Goal: Task Accomplishment & Management: Use online tool/utility

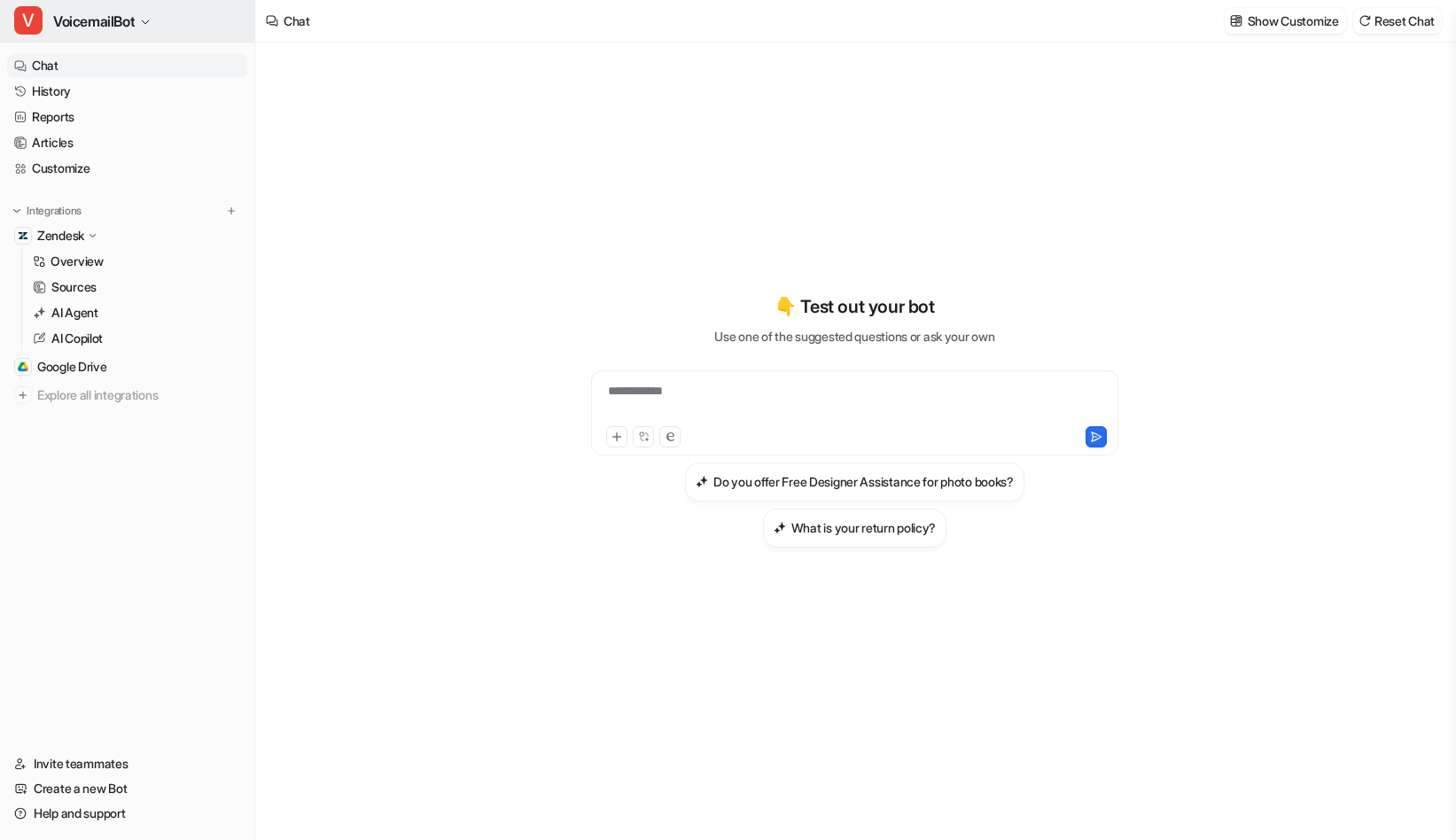
scroll to position [1932, 0]
click at [840, 397] on div "**********" at bounding box center [855, 403] width 519 height 41
paste div
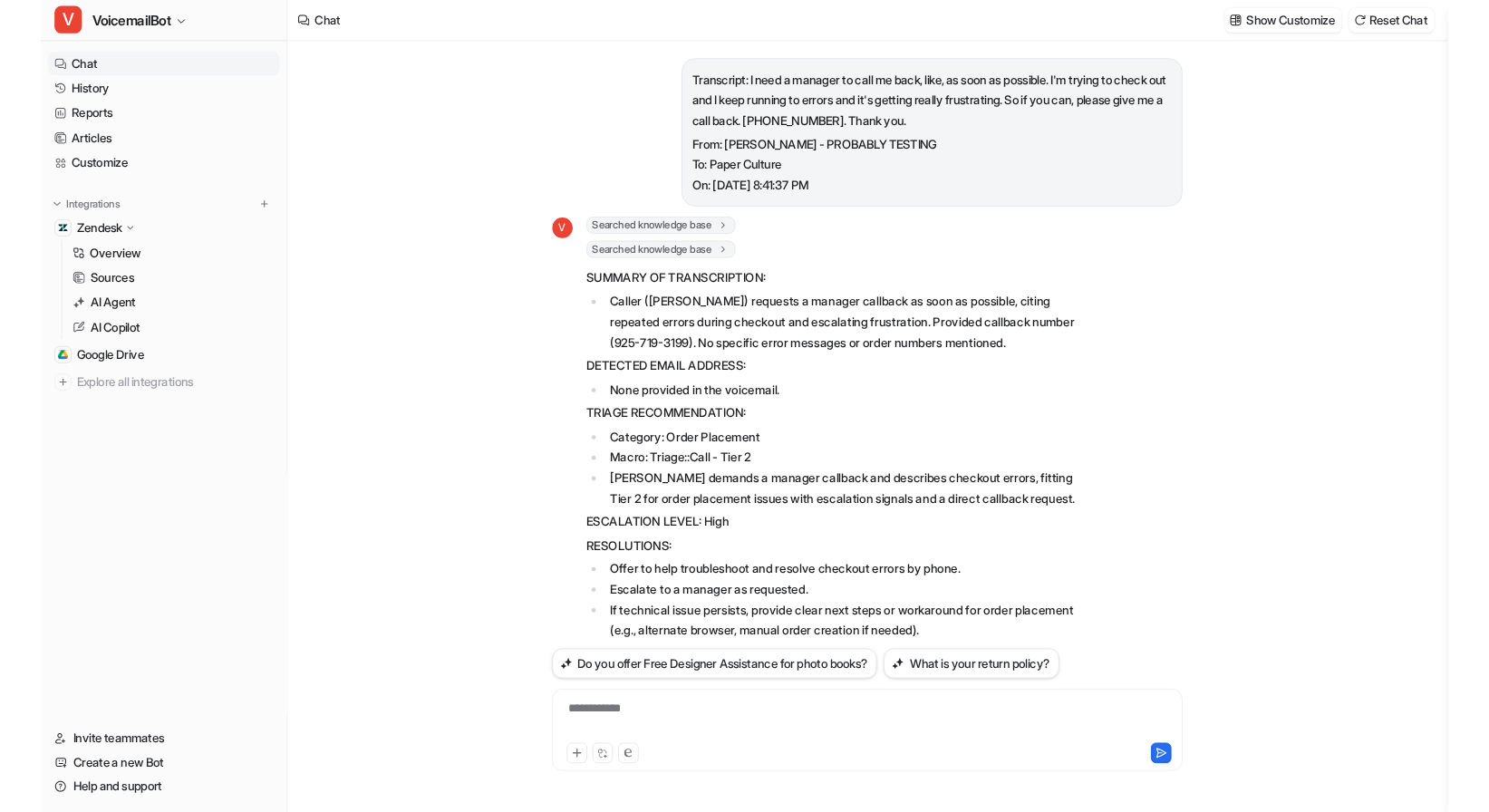
scroll to position [0, 0]
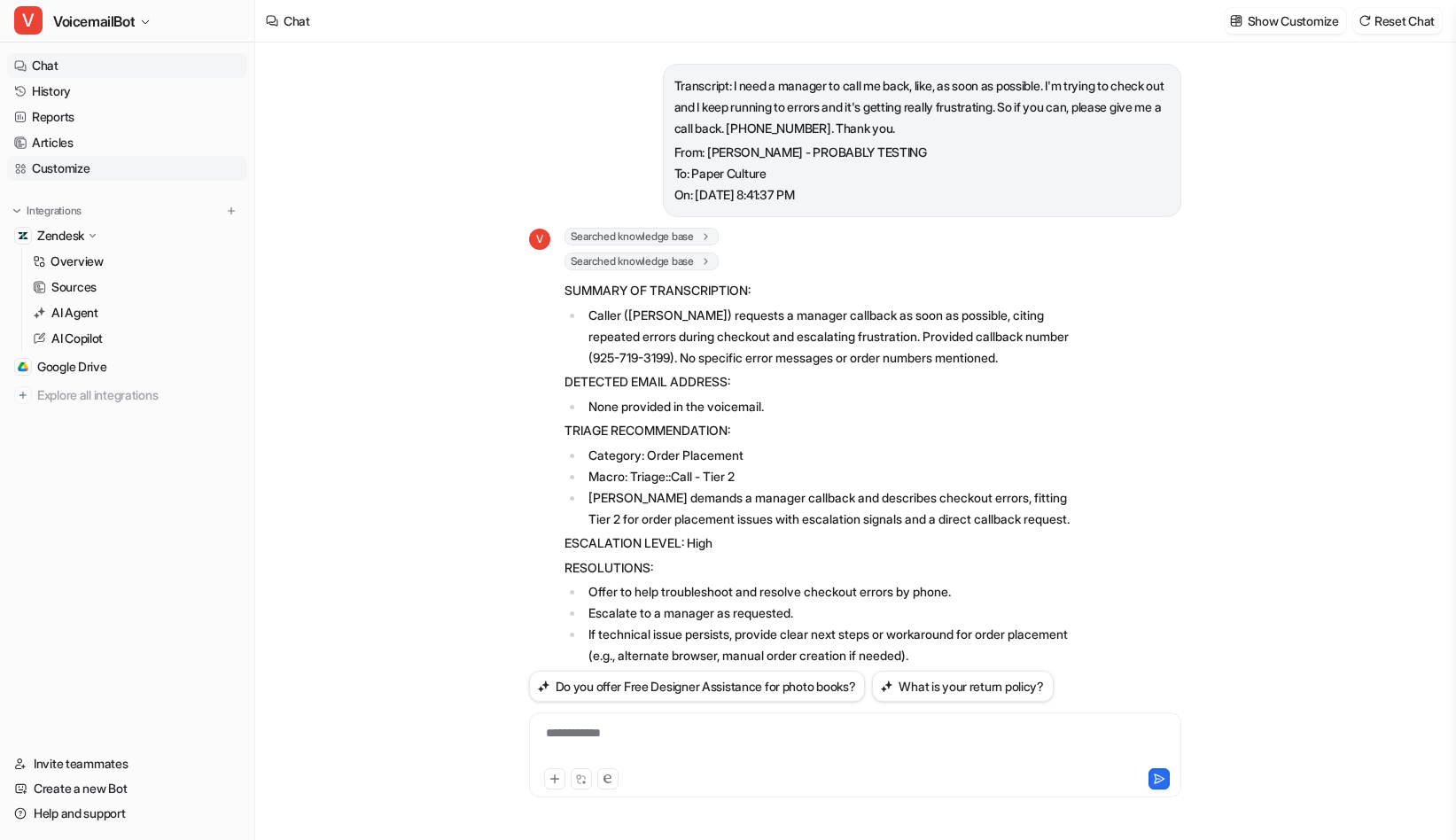
click at [87, 157] on link "Customize" at bounding box center [127, 168] width 240 height 25
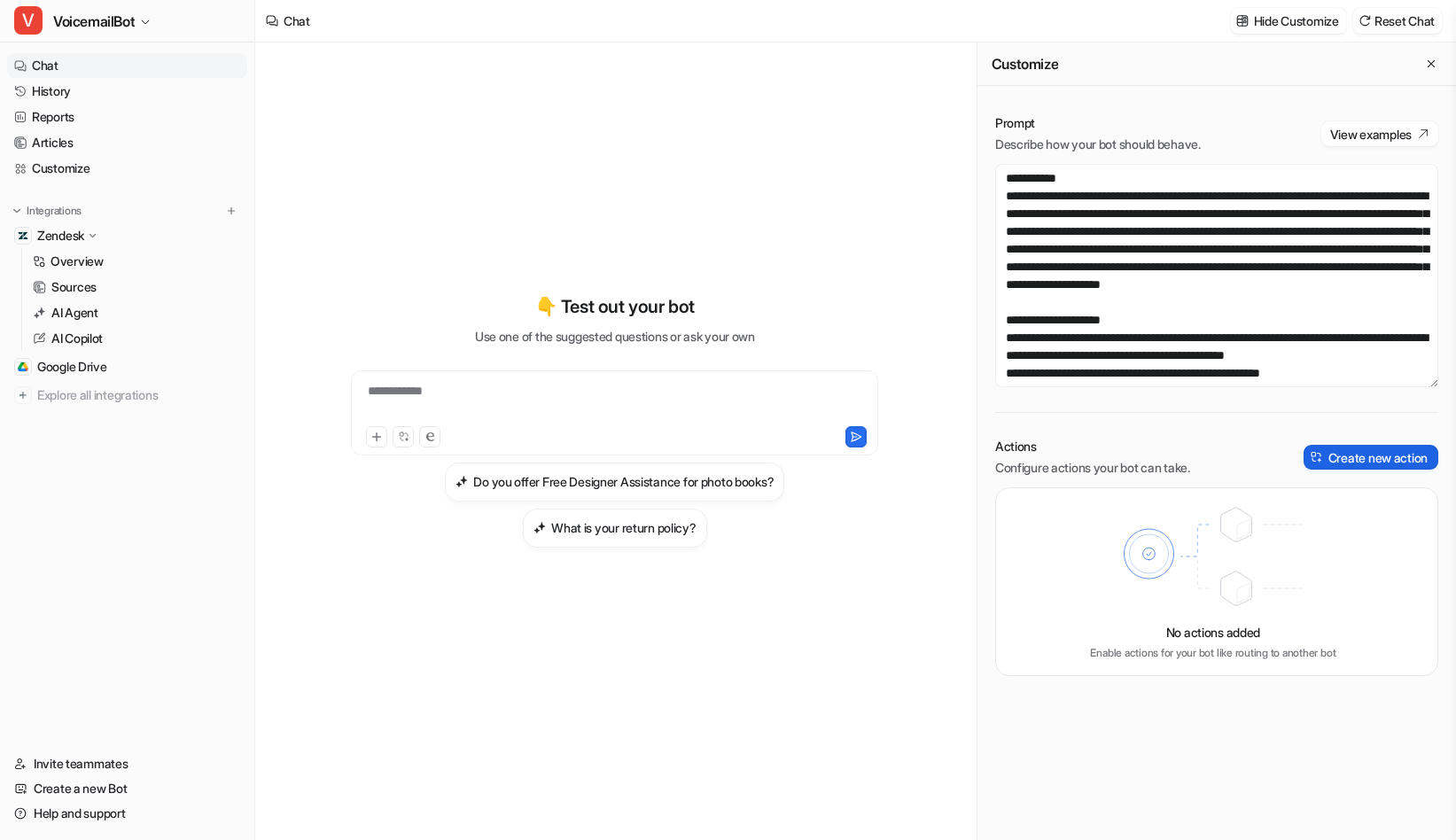
click at [1358, 457] on button "Create new action" at bounding box center [1371, 457] width 135 height 25
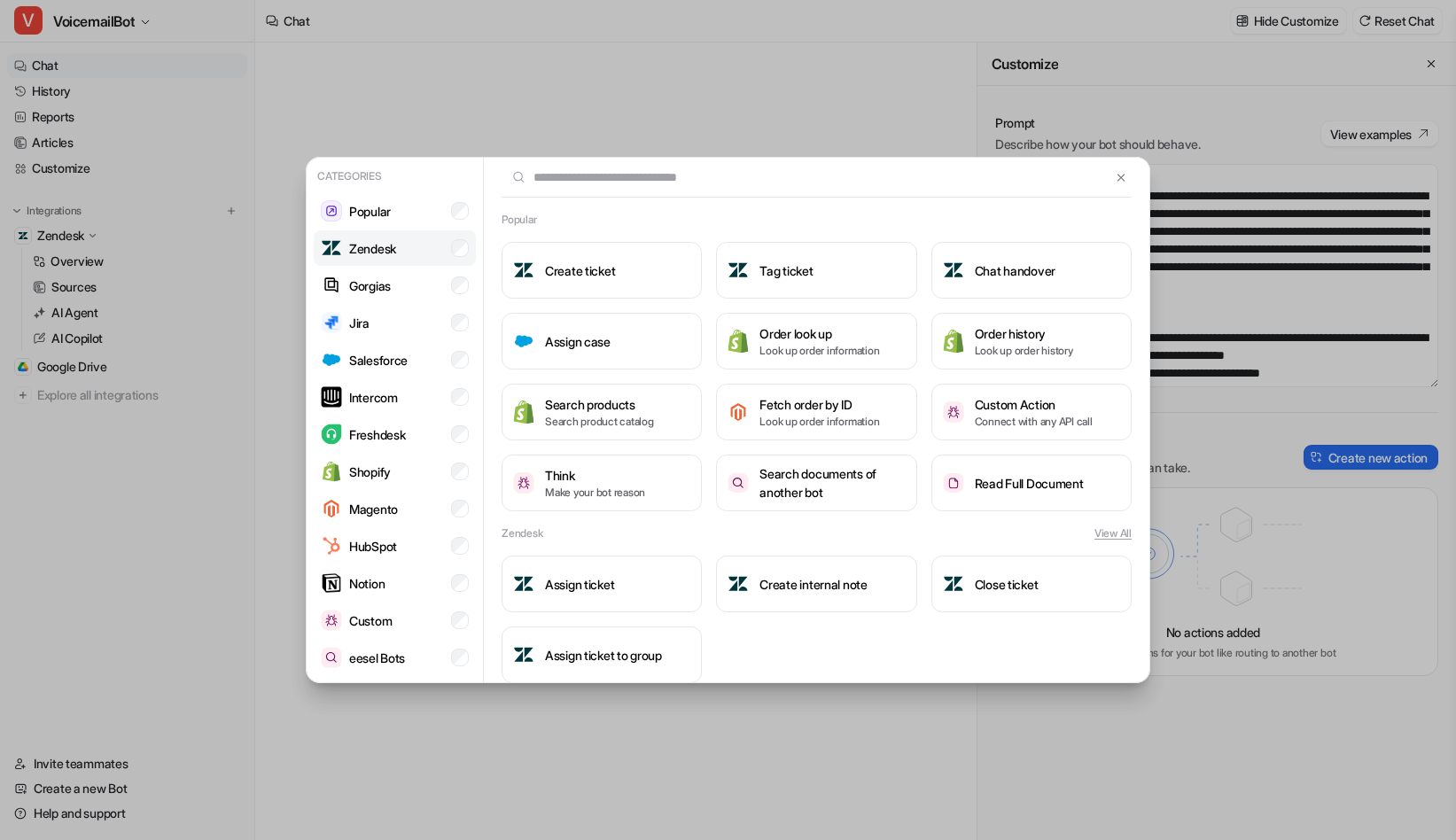
click at [385, 244] on p "Zendesk" at bounding box center [372, 249] width 47 height 19
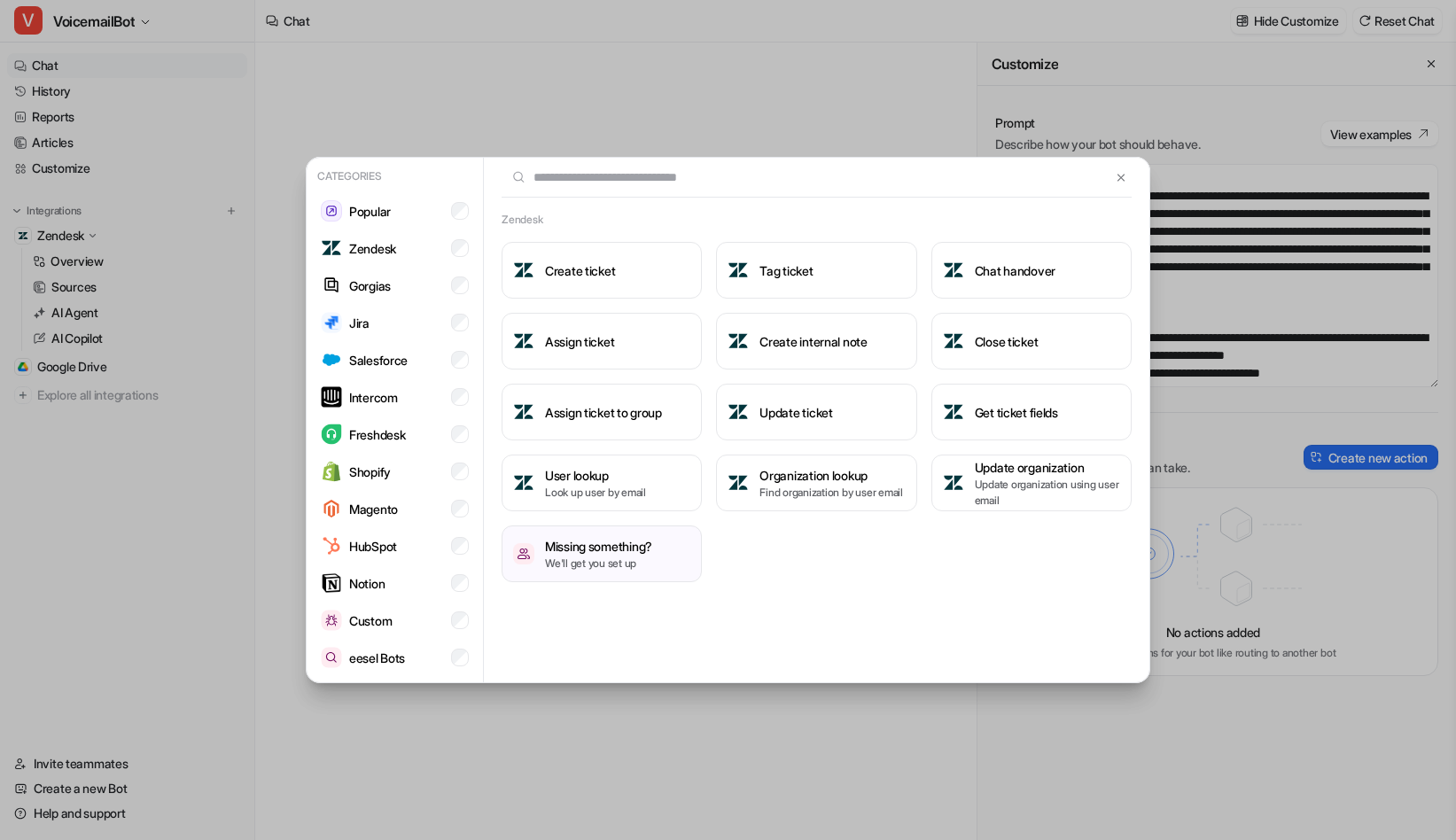
click at [899, 606] on div "Zendesk Create ticket Tag ticket Chat handover Assign ticket Create internal no…" at bounding box center [817, 420] width 665 height 526
click at [1025, 409] on h3 "Get ticket fields" at bounding box center [1017, 413] width 84 height 19
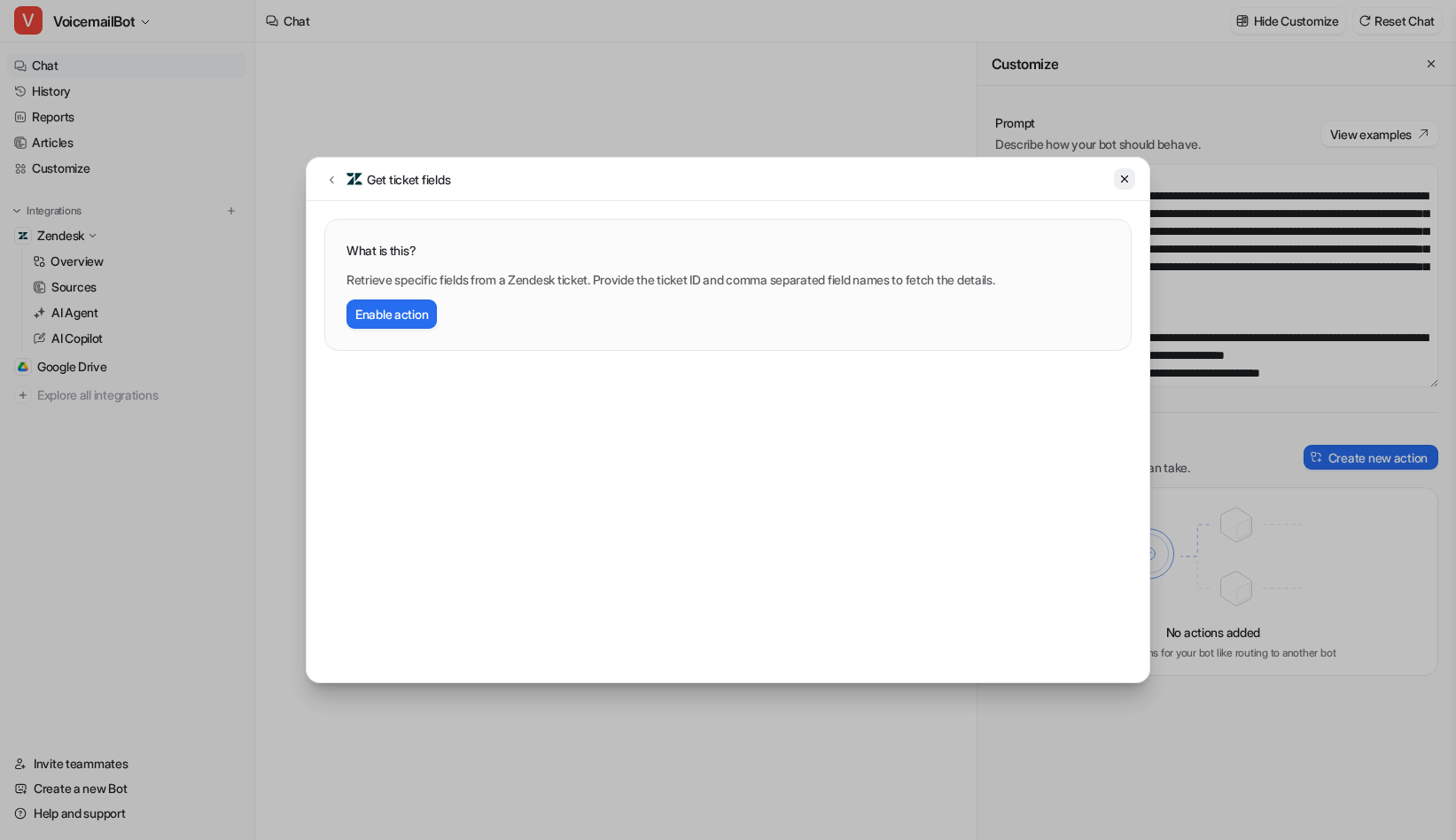
click at [1123, 184] on icon at bounding box center [1124, 178] width 12 height 12
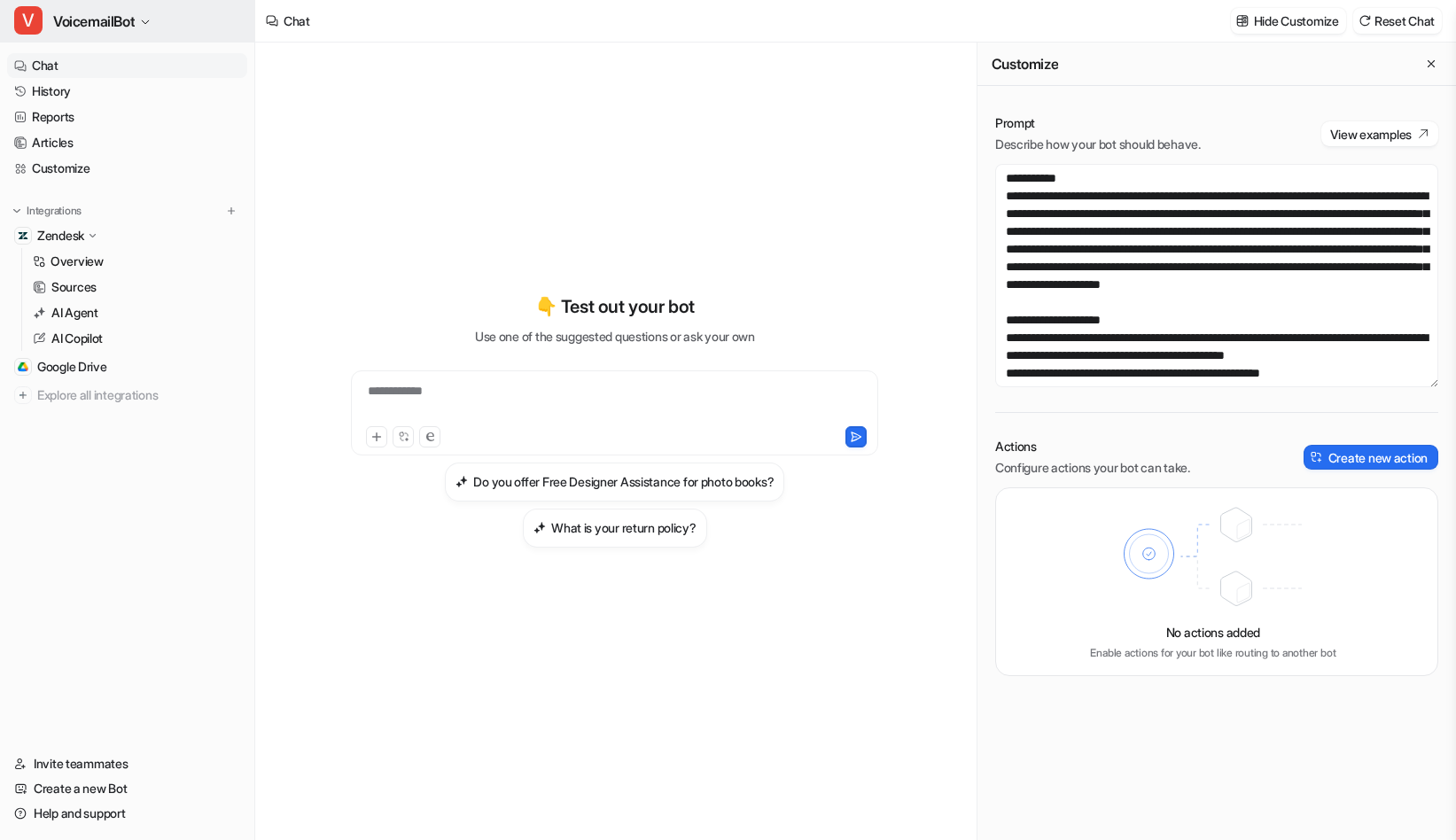
click at [124, 18] on span "VoicemailBot" at bounding box center [94, 21] width 82 height 25
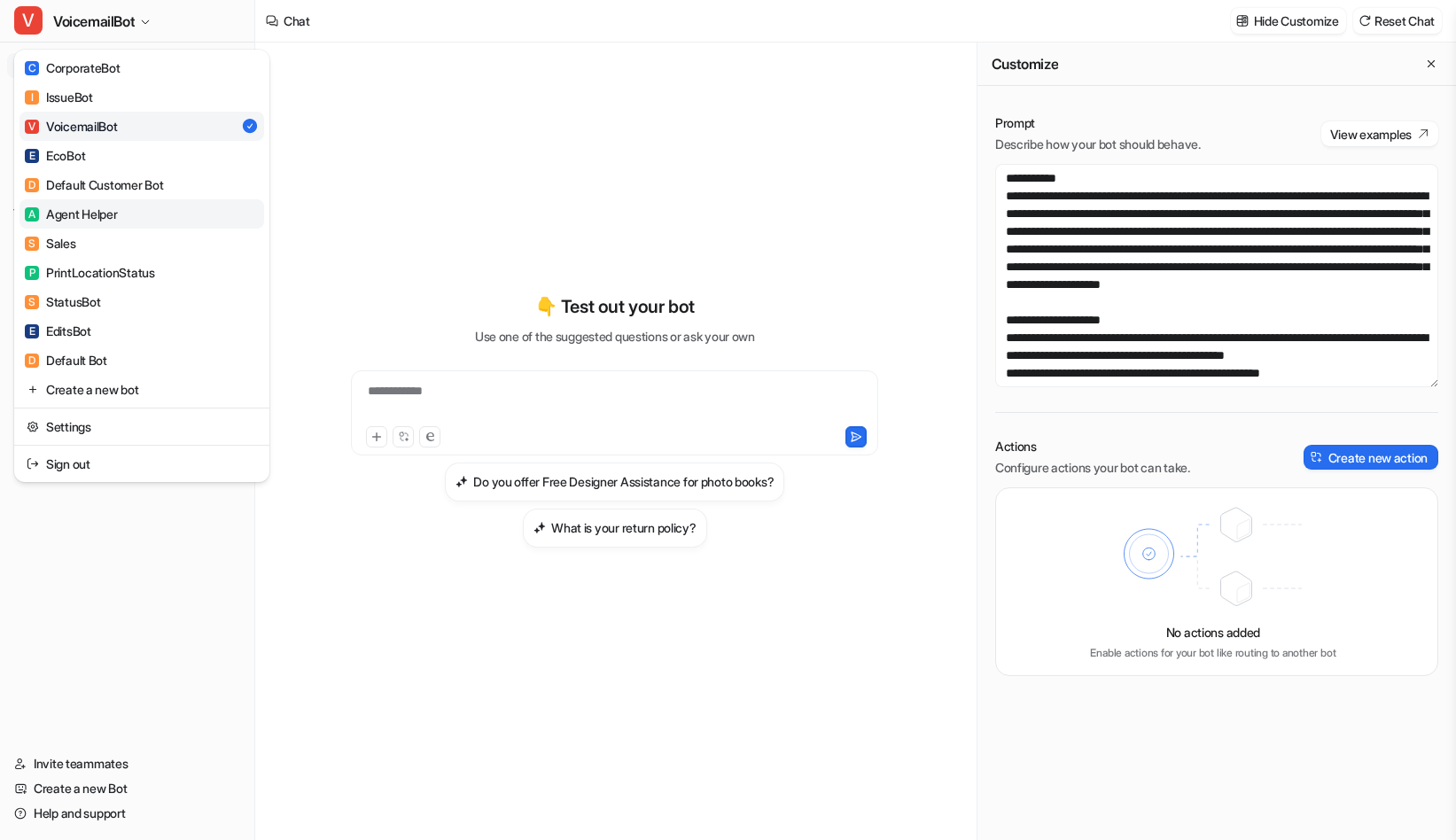
click at [105, 226] on link "A Agent Helper" at bounding box center [142, 214] width 245 height 30
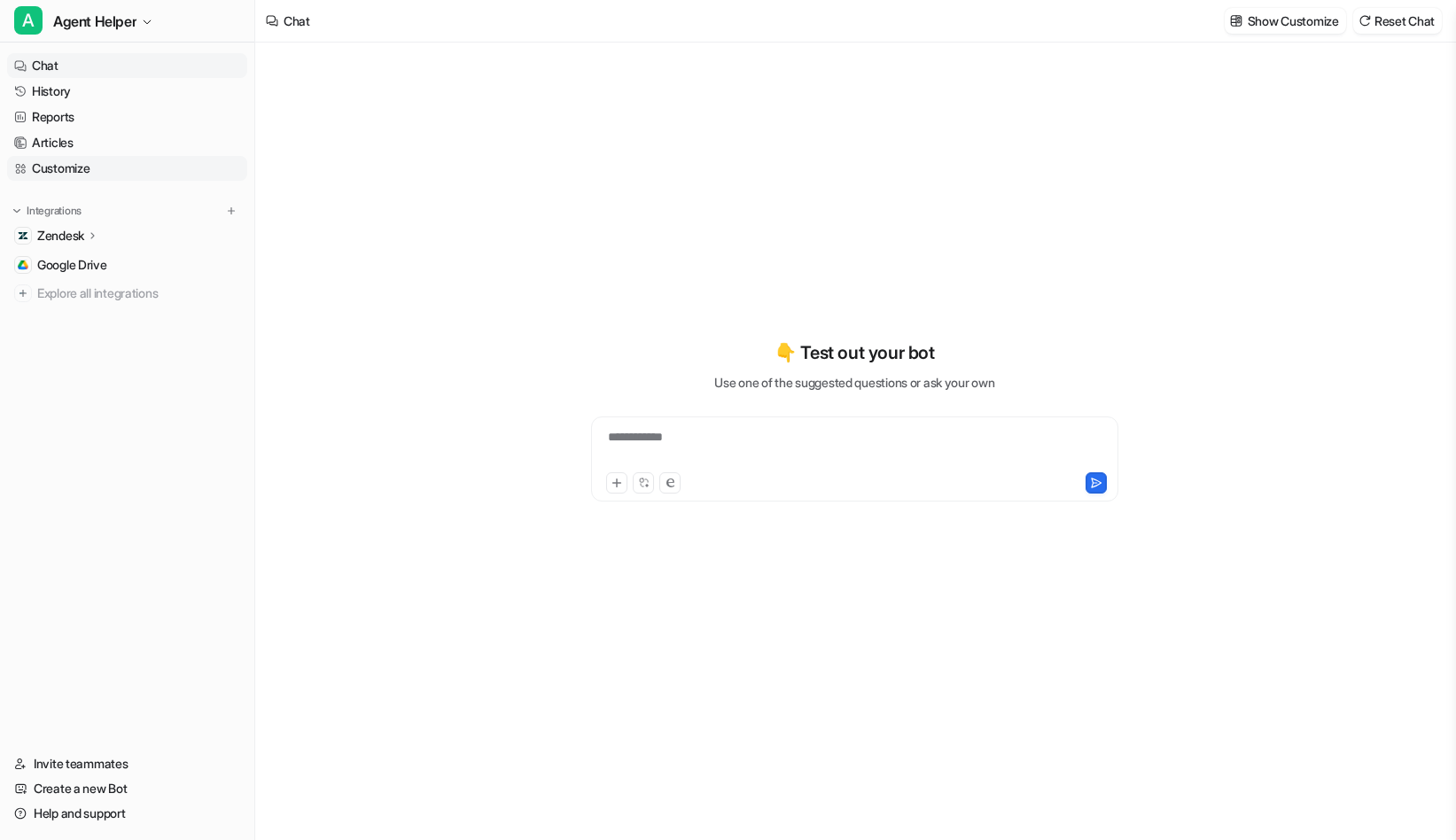
click at [50, 167] on link "Customize" at bounding box center [127, 168] width 240 height 25
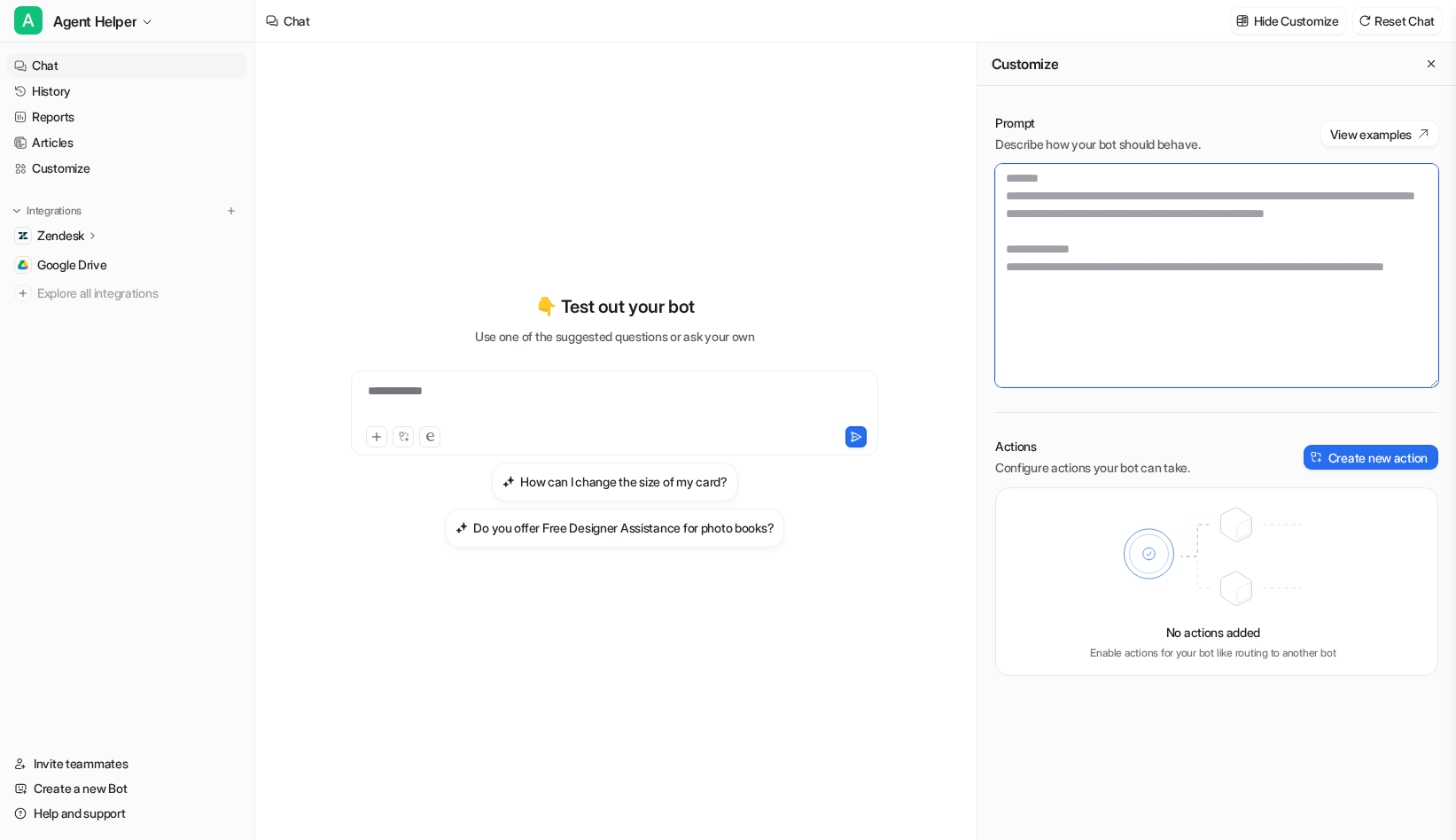
click at [1185, 317] on textarea at bounding box center [1218, 276] width 444 height 224
type textarea "**********"
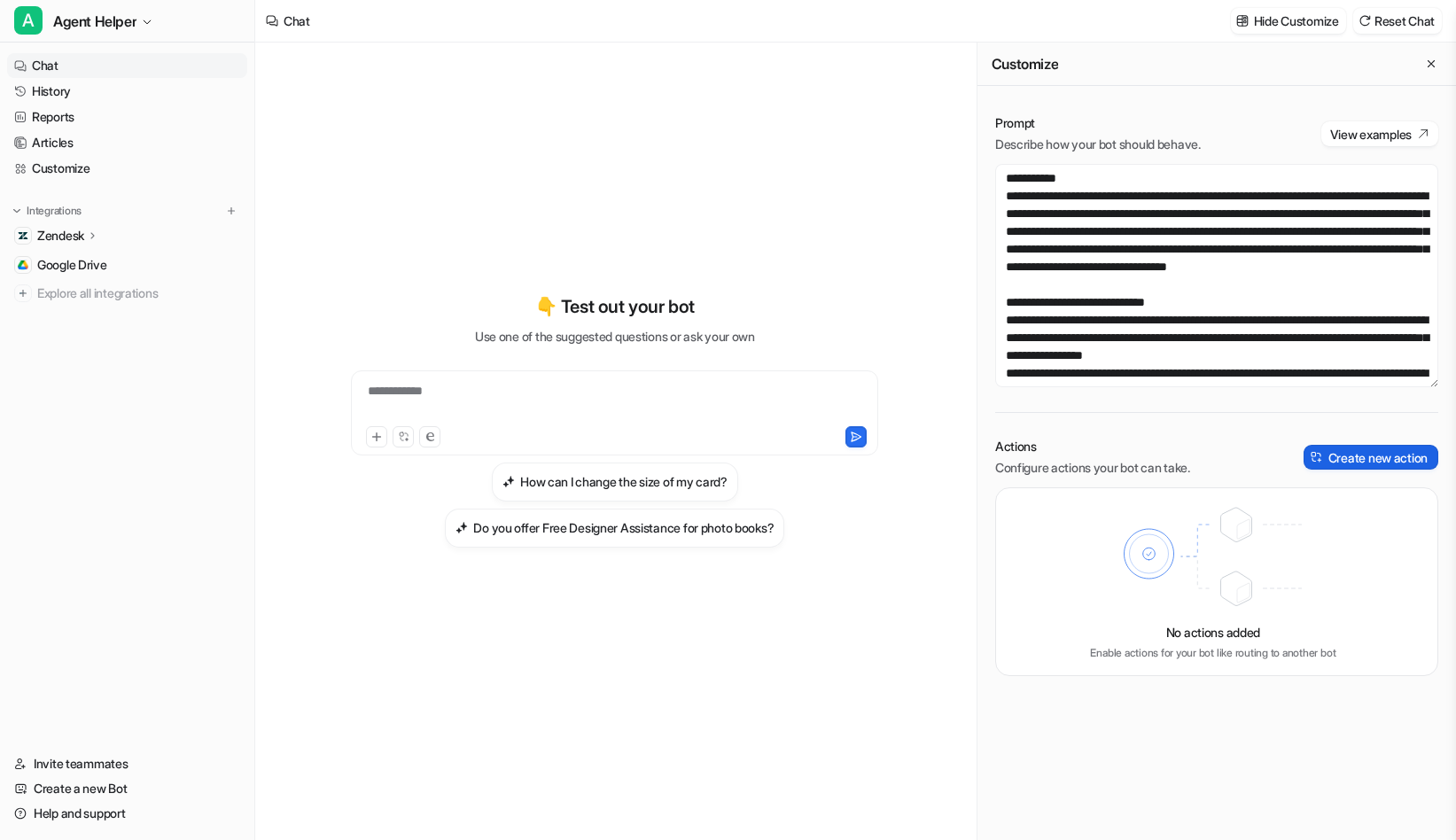
click at [1361, 464] on button "Create new action" at bounding box center [1371, 457] width 135 height 25
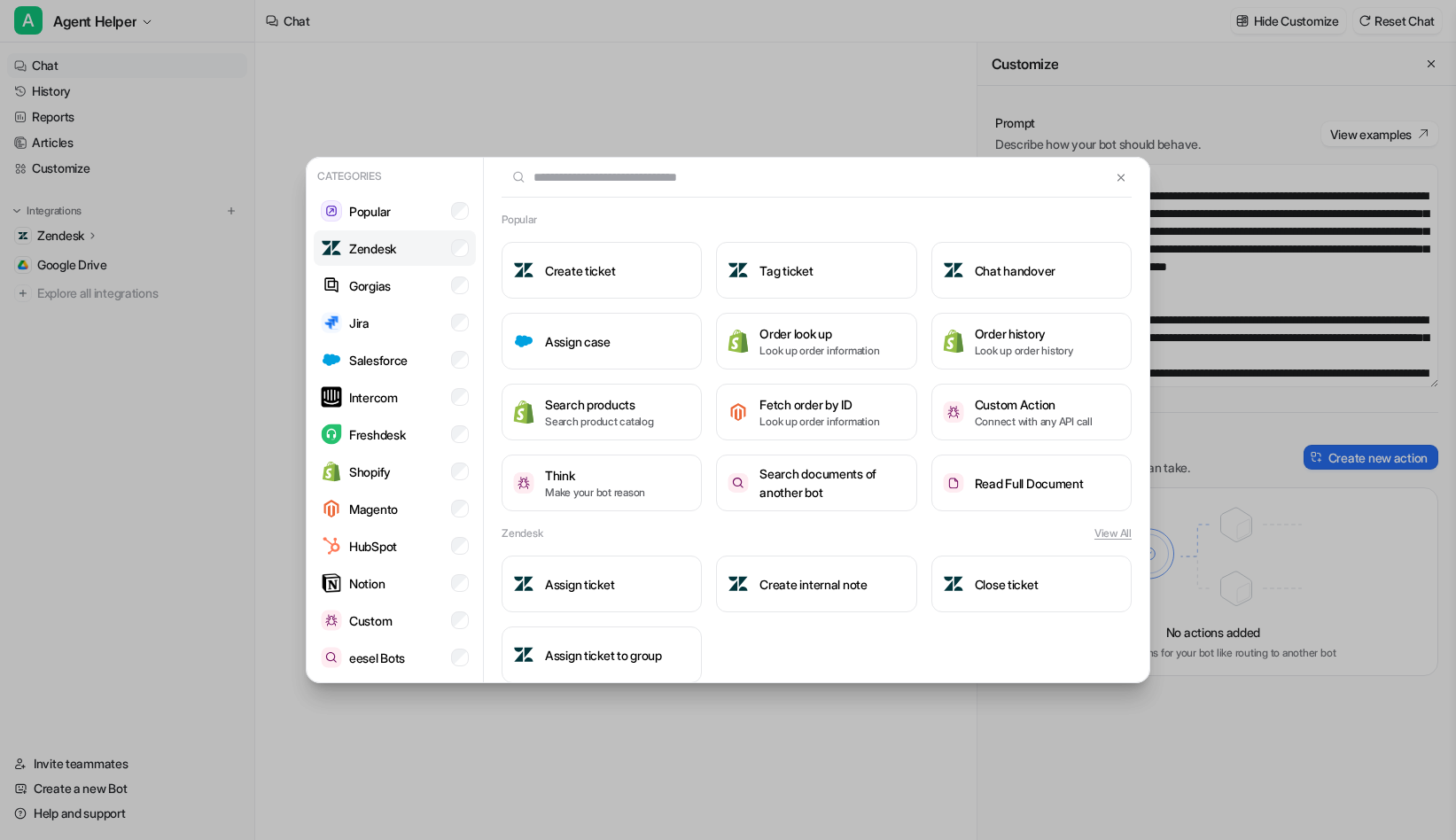
click at [394, 262] on li "Zendesk" at bounding box center [394, 248] width 162 height 35
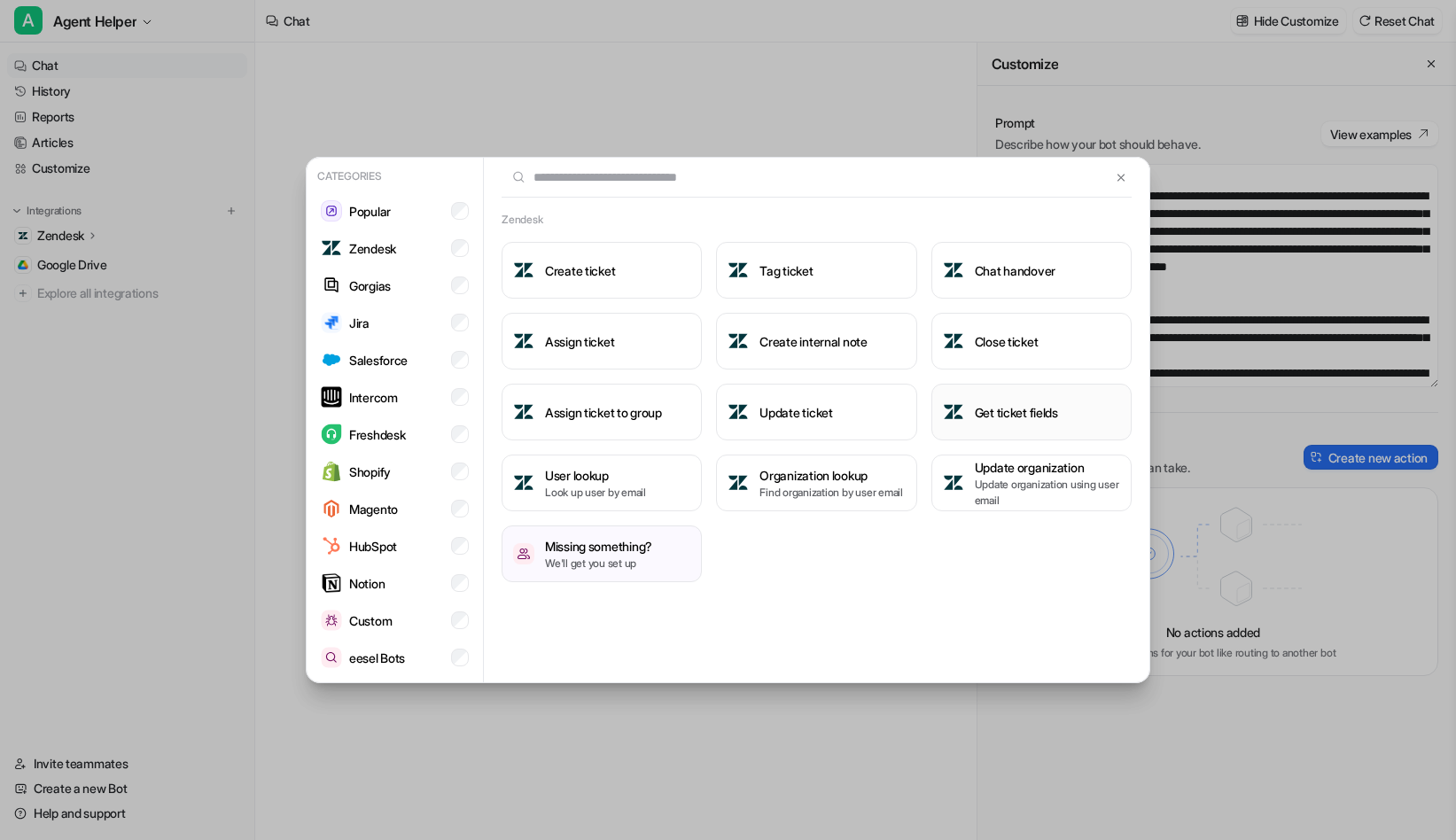
click at [1000, 431] on button "Get ticket fields" at bounding box center [1032, 412] width 200 height 57
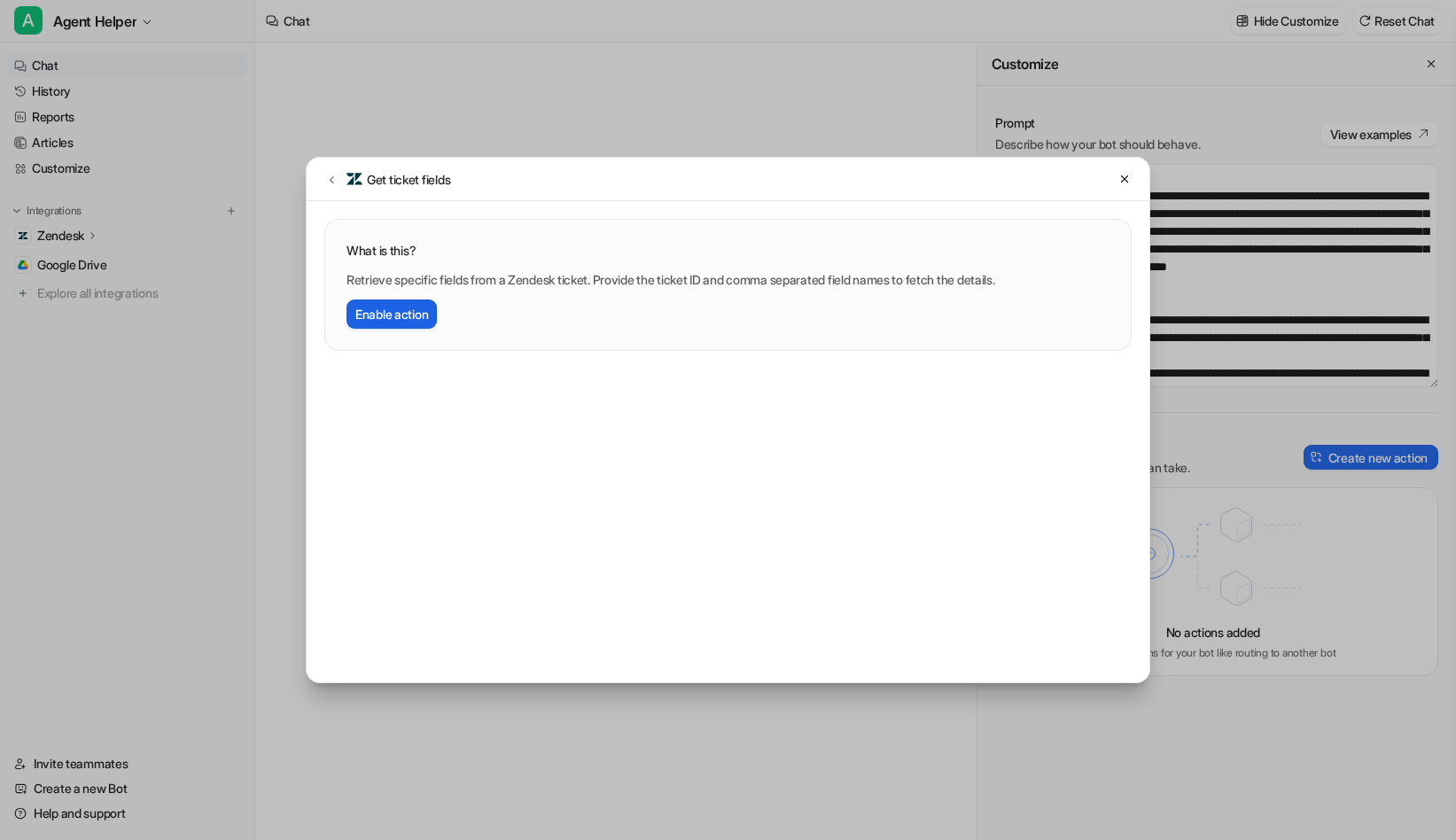
click at [374, 304] on button "Enable action" at bounding box center [391, 315] width 90 height 30
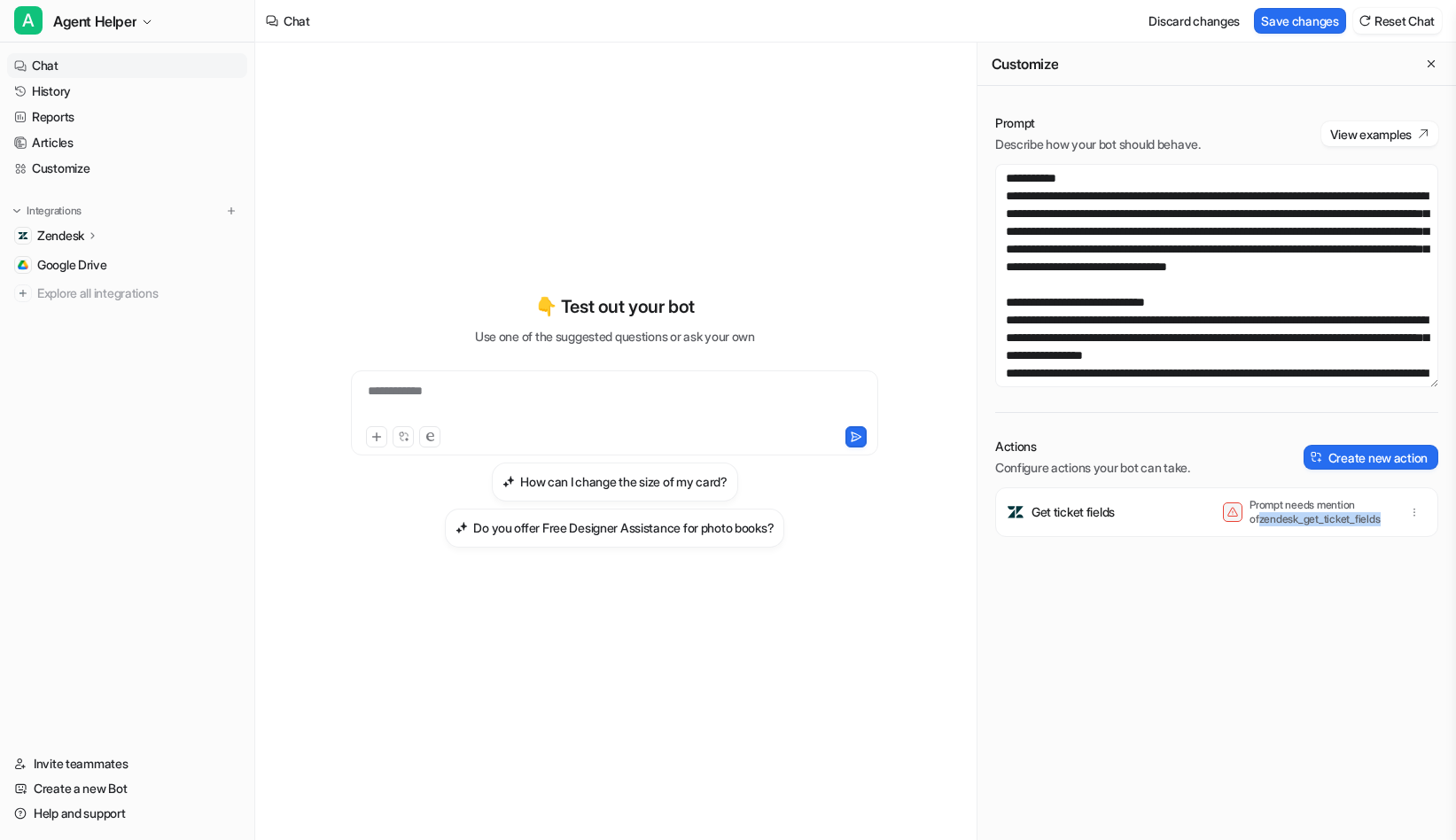
drag, startPoint x: 1376, startPoint y: 520, endPoint x: 1248, endPoint y: 522, distance: 128.0
click at [1248, 522] on div "Prompt needs mention of zendesk_get_ticket_fields" at bounding box center [1307, 512] width 168 height 29
copy p "zendesk_get_ticket_fields"
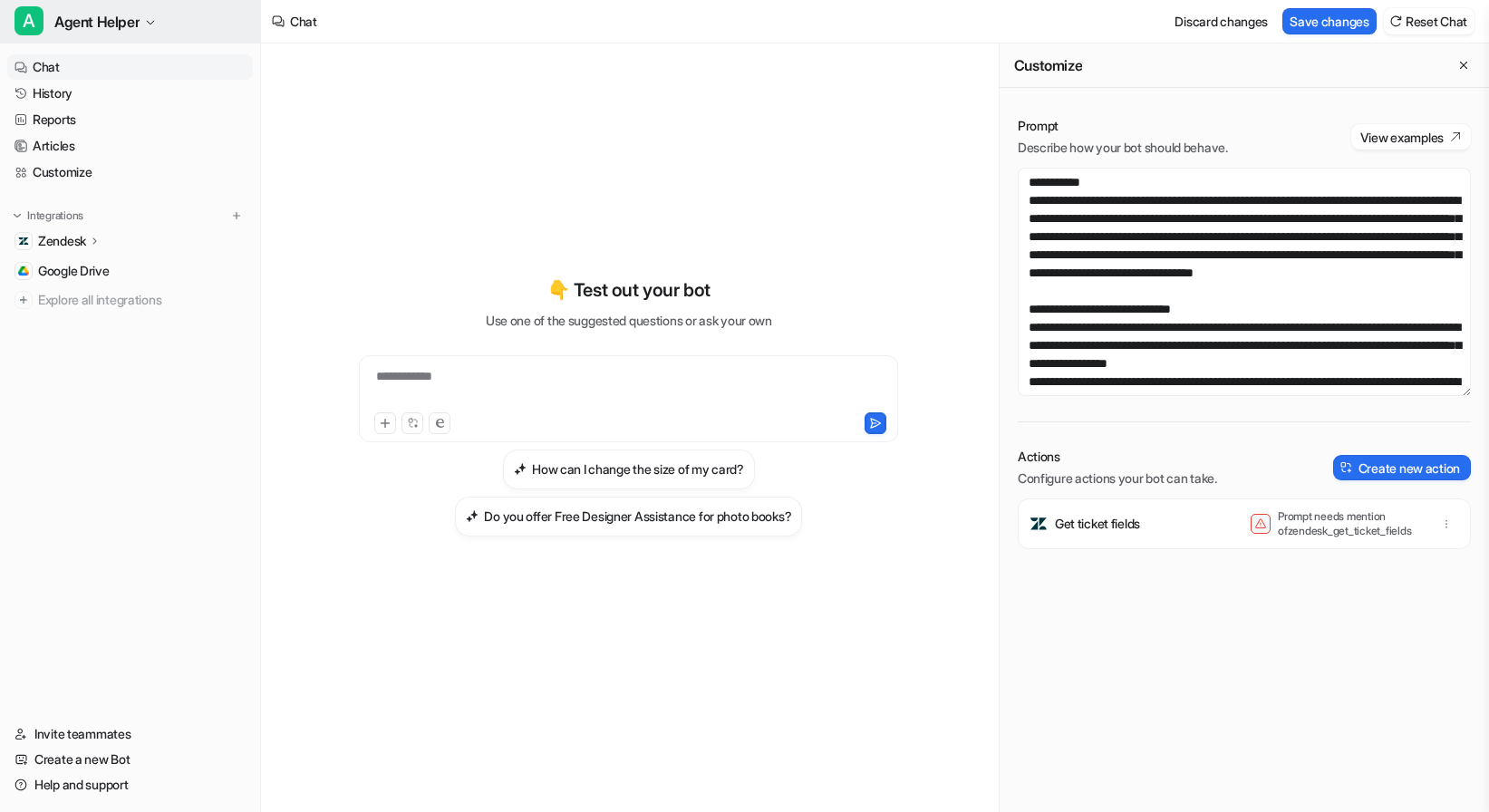
click at [100, 19] on span "Agent Helper" at bounding box center [97, 22] width 85 height 26
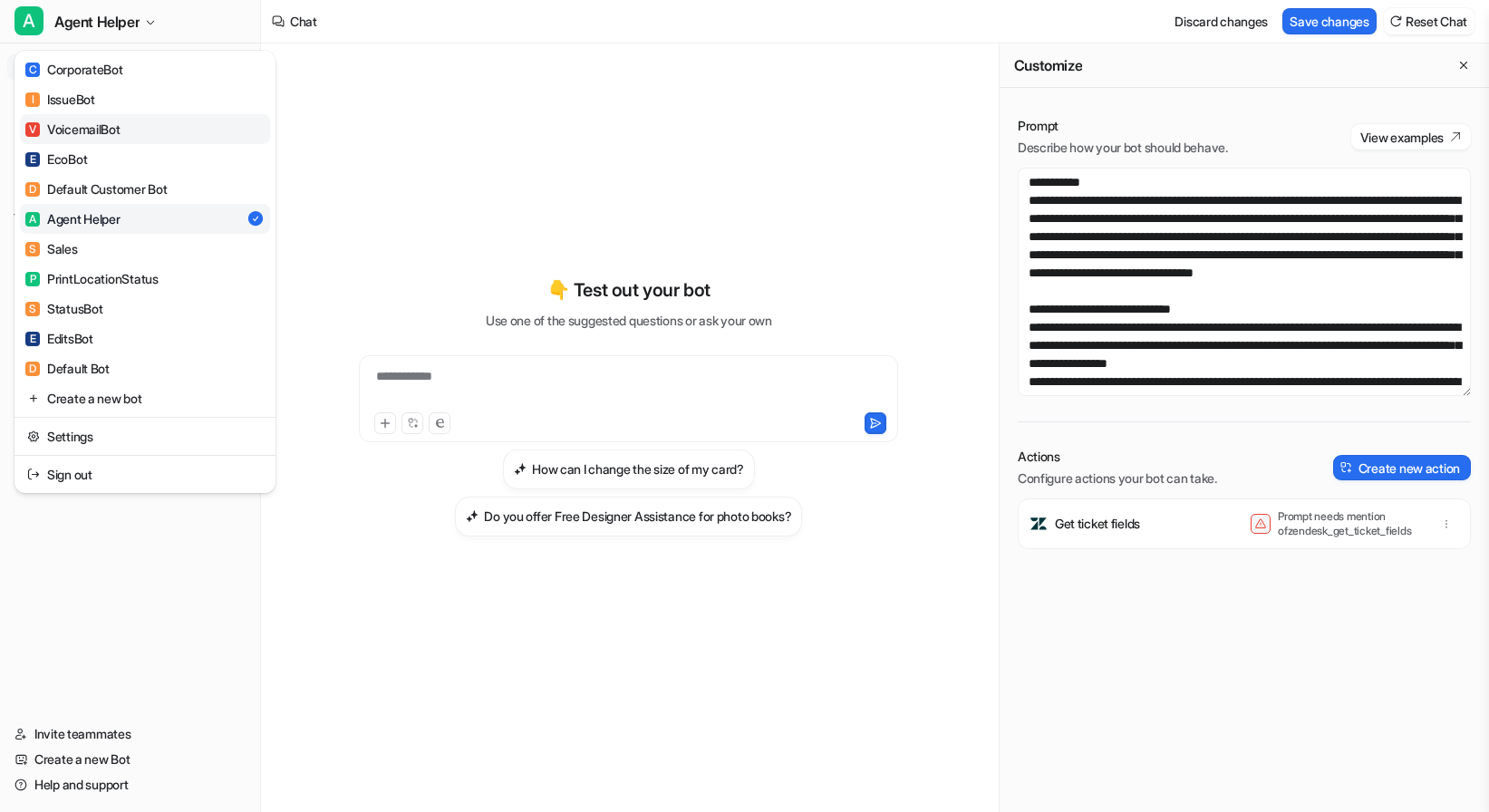
click at [99, 129] on div "V VoicemailBot" at bounding box center [73, 129] width 95 height 19
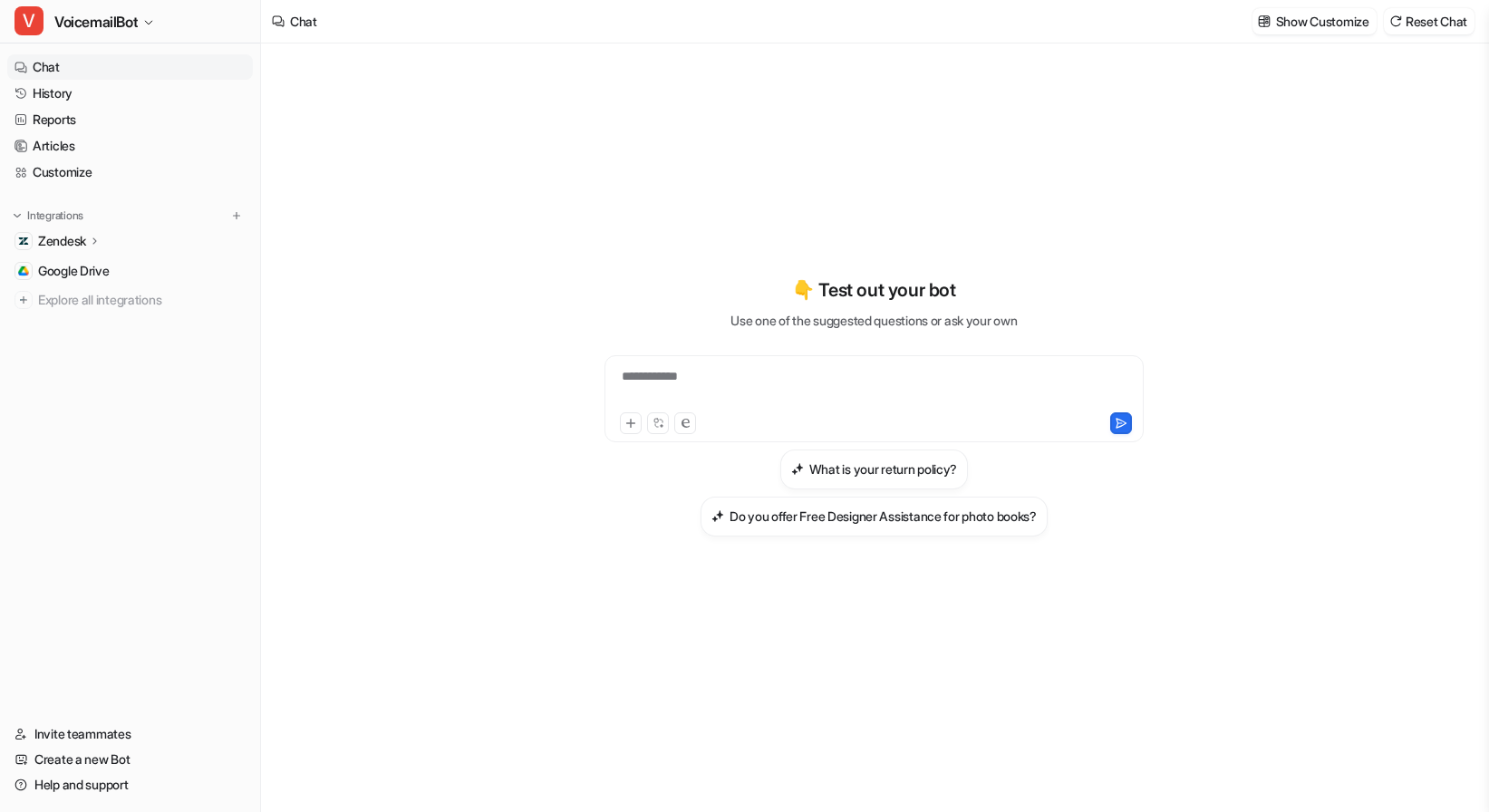
click at [748, 371] on div "**********" at bounding box center [874, 388] width 530 height 42
paste div
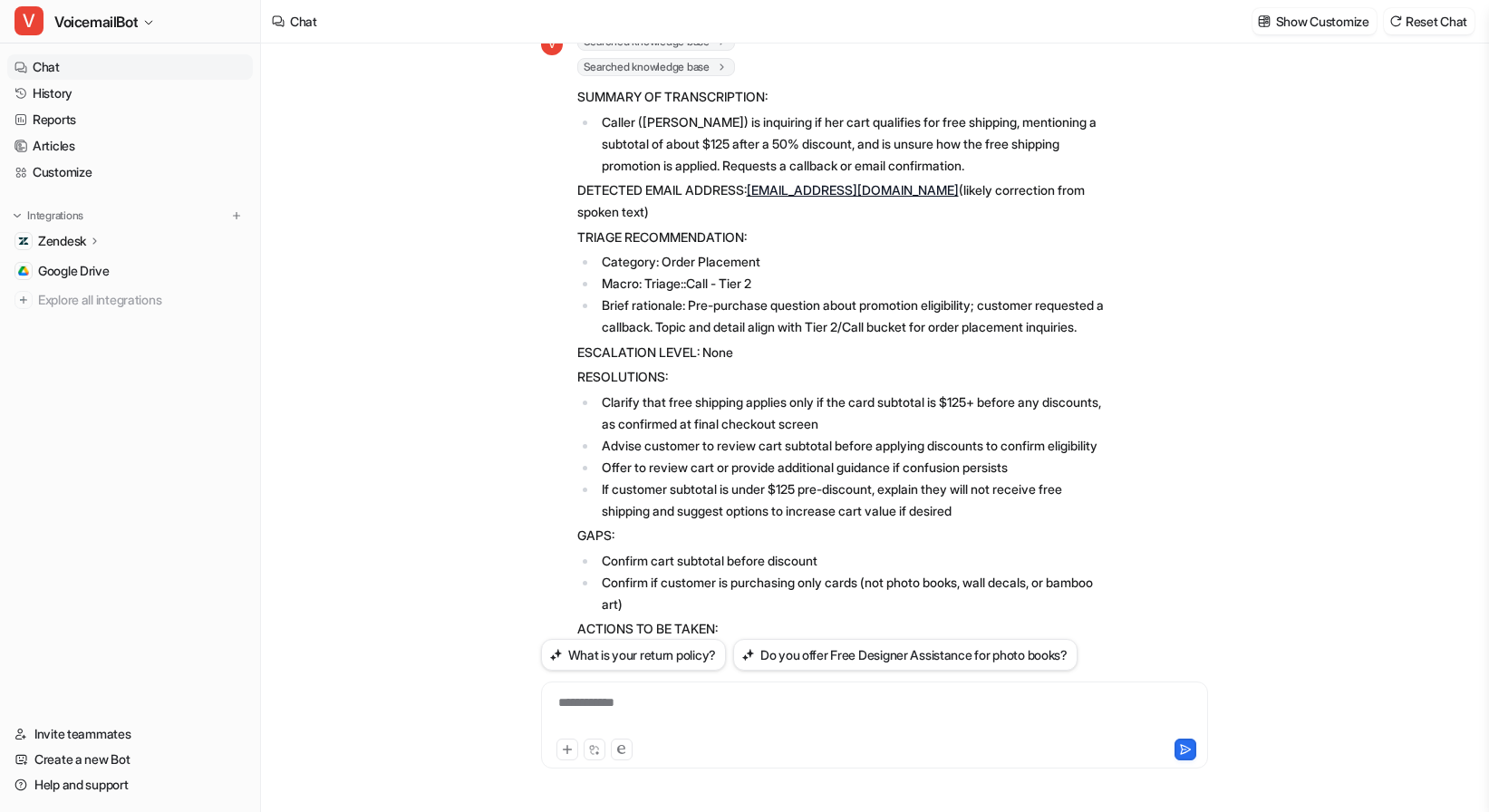
scroll to position [88, 0]
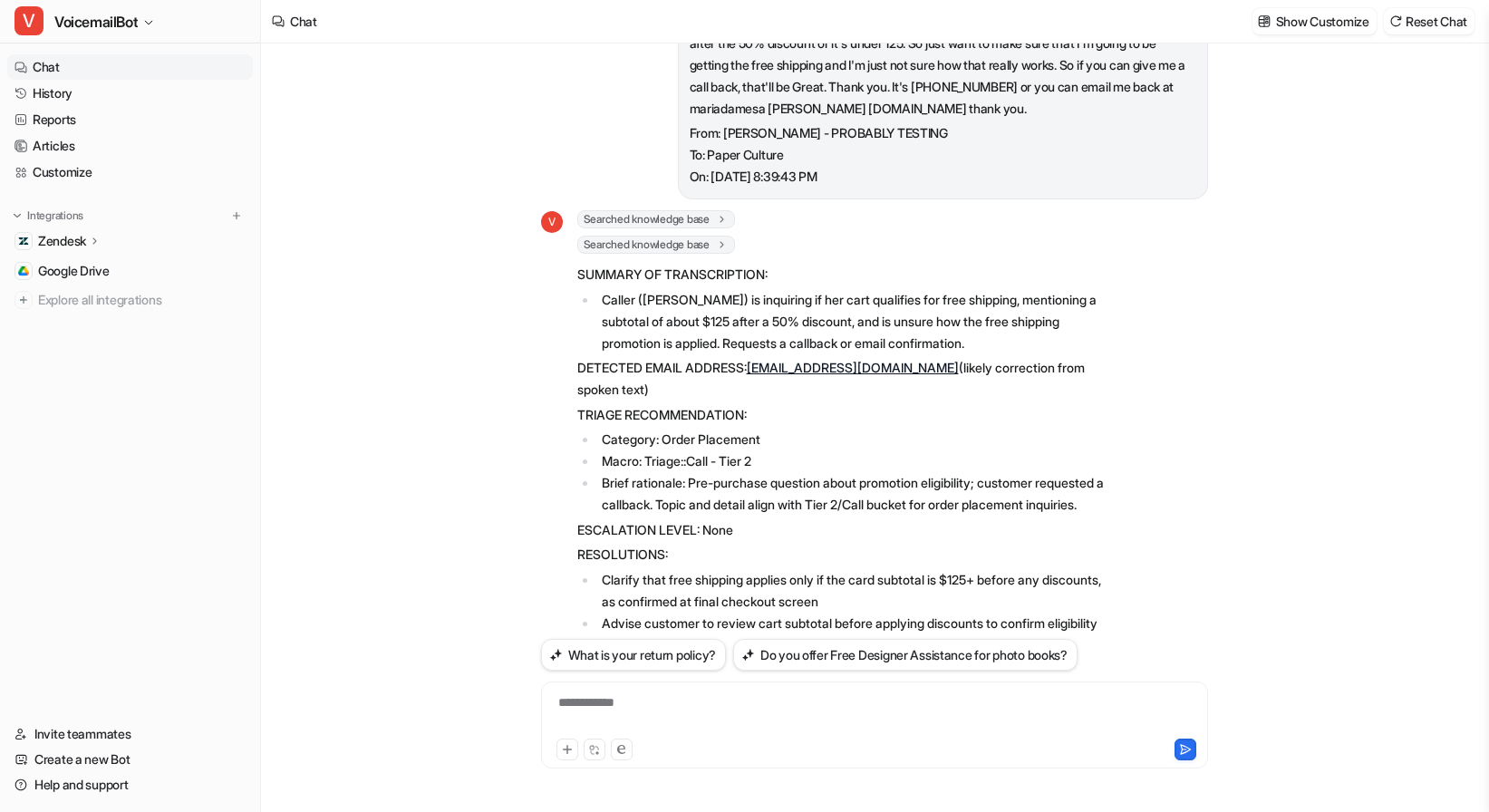
click at [80, 68] on link "Chat" at bounding box center [130, 66] width 246 height 26
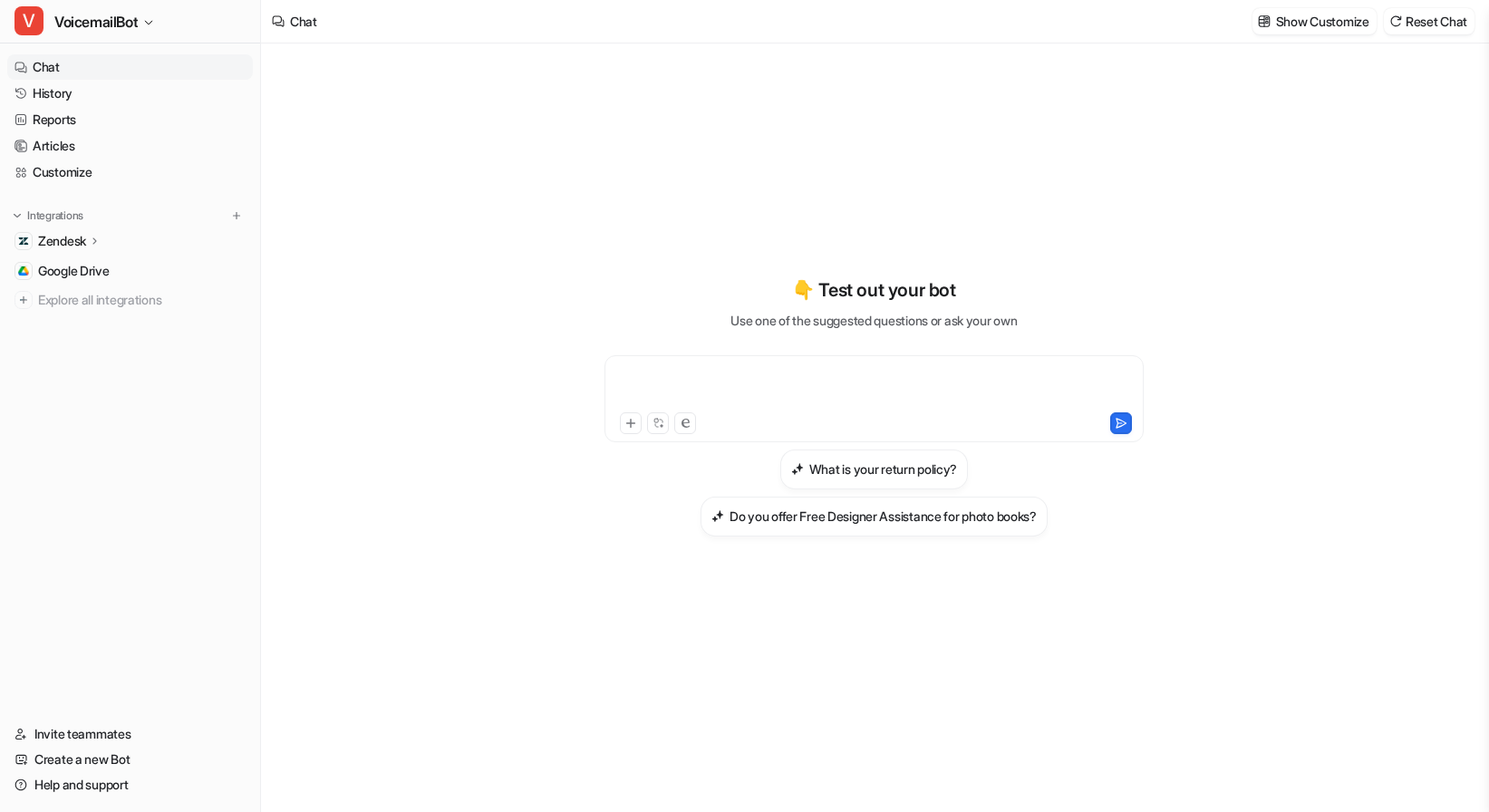
click at [752, 367] on div at bounding box center [874, 388] width 530 height 42
paste div
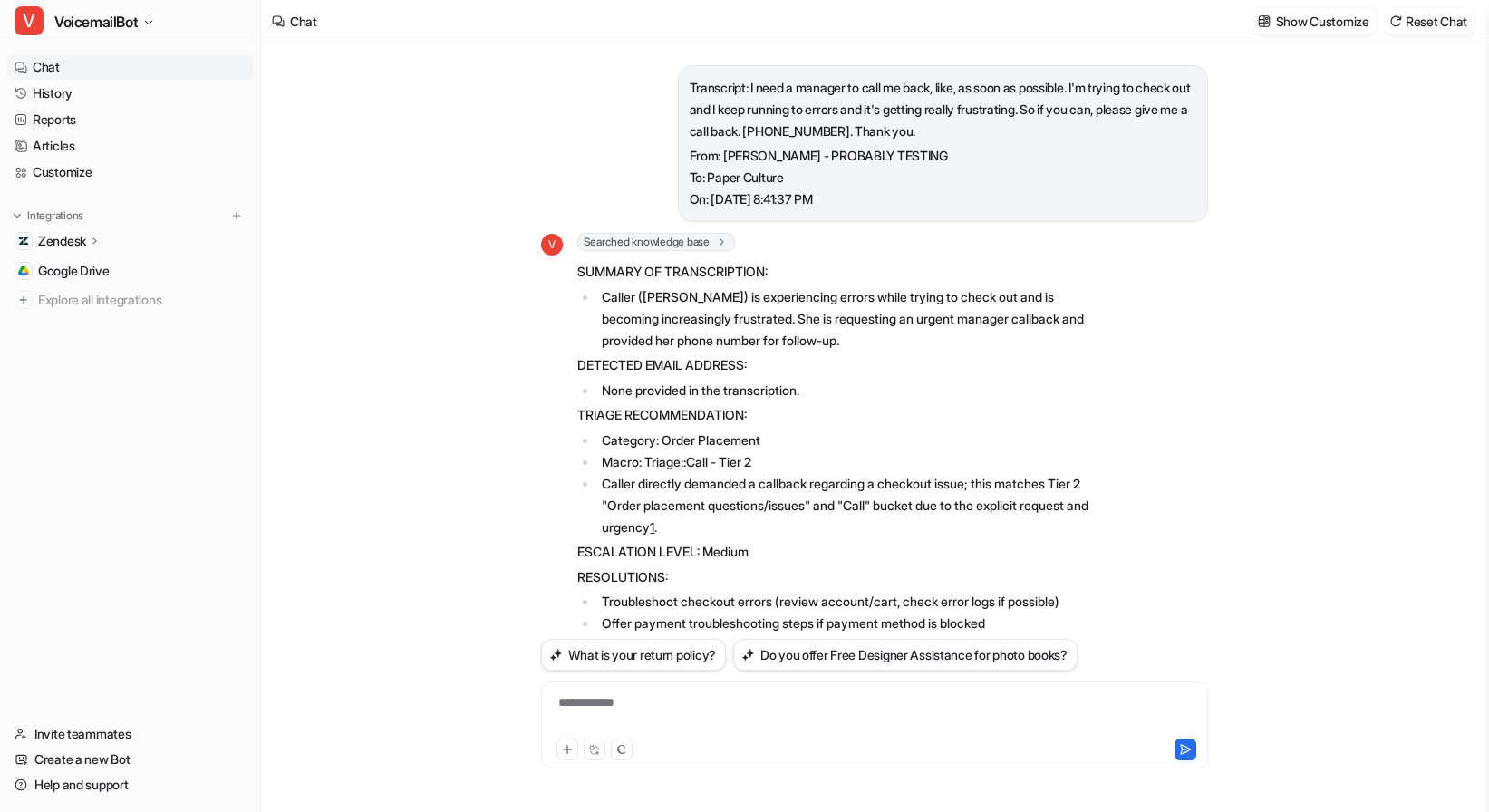
click at [481, 535] on div "Transcript: I need a manager to call me back, like, as soon as possible. I'm tr…" at bounding box center [874, 428] width 1226 height 768
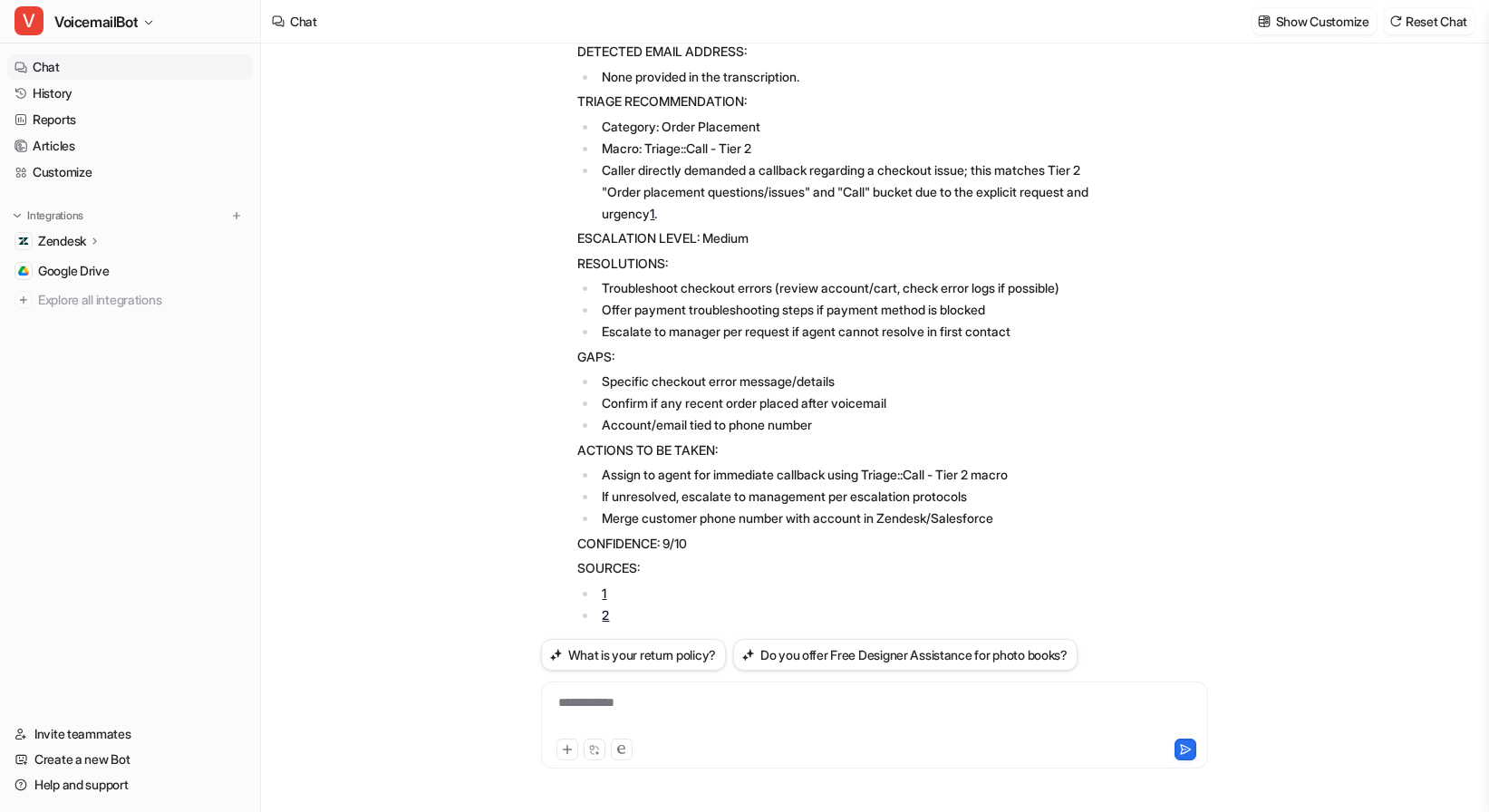
scroll to position [316, 0]
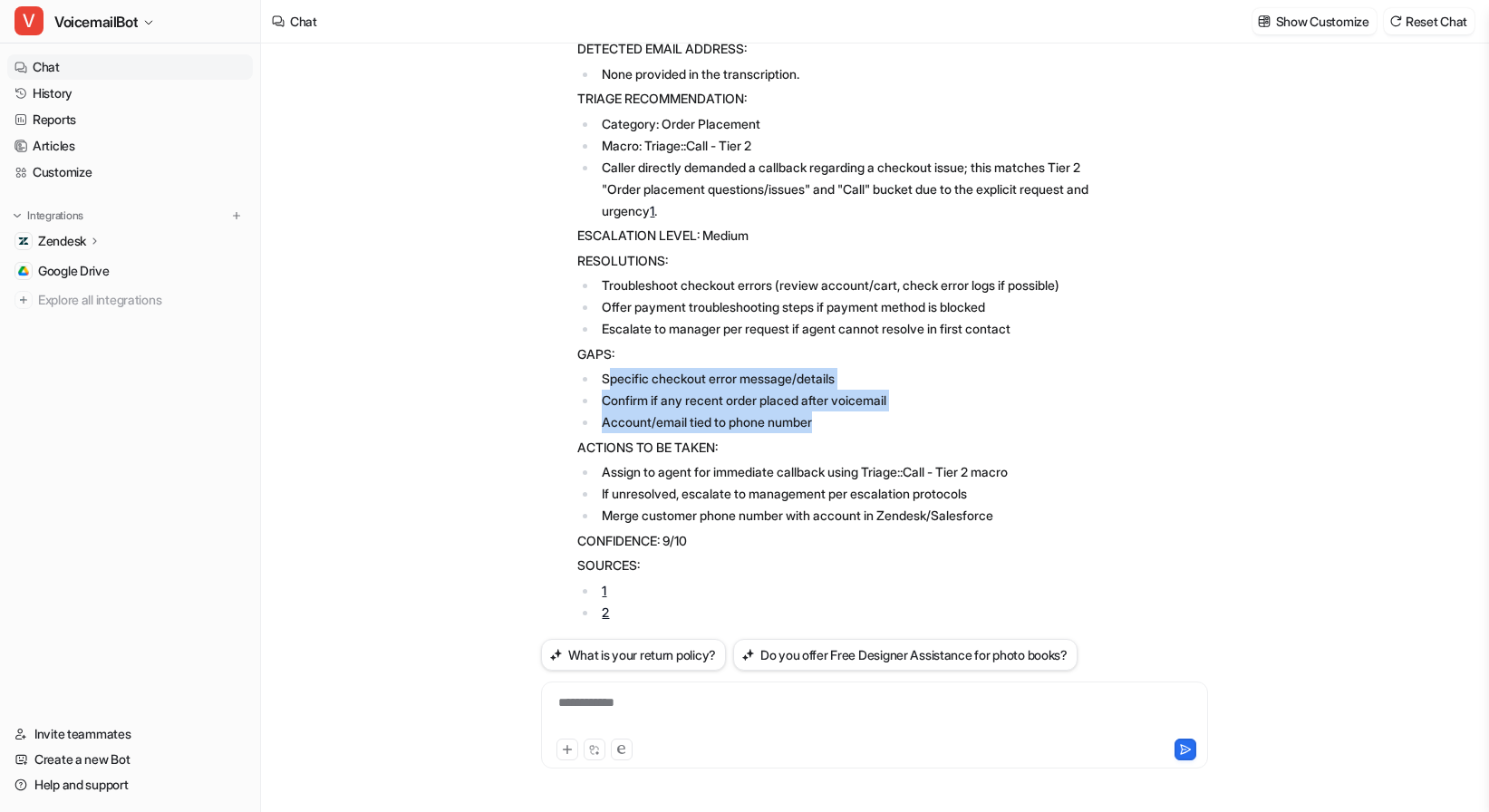
drag, startPoint x: 826, startPoint y: 417, endPoint x: 608, endPoint y: 386, distance: 220.2
click at [608, 386] on ul "Specific checkout error message/details Confirm if any recent order placed afte…" at bounding box center [842, 400] width 530 height 65
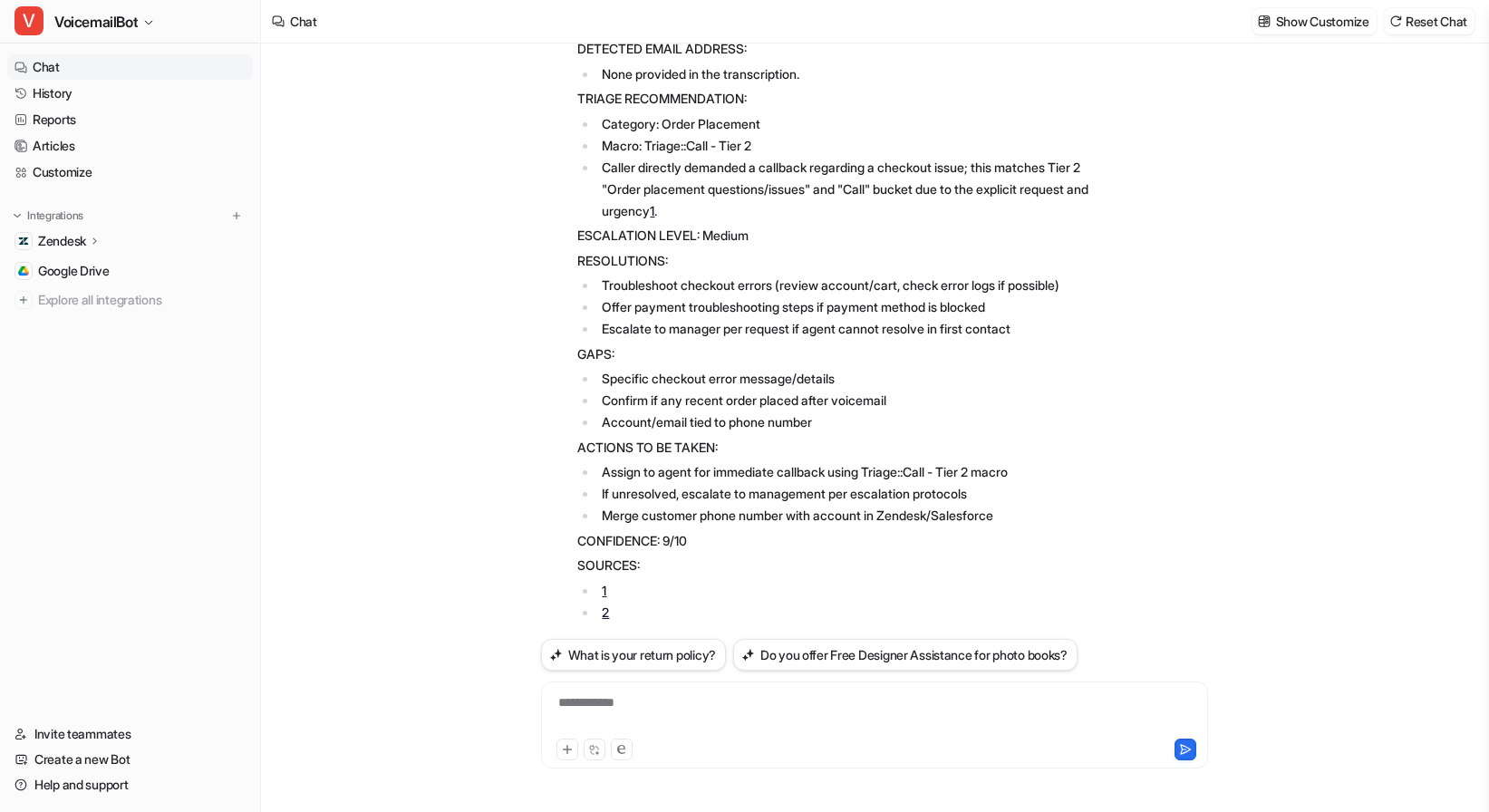
click at [903, 499] on li "If unresolved, escalate to management per escalation protocols" at bounding box center [852, 493] width 511 height 22
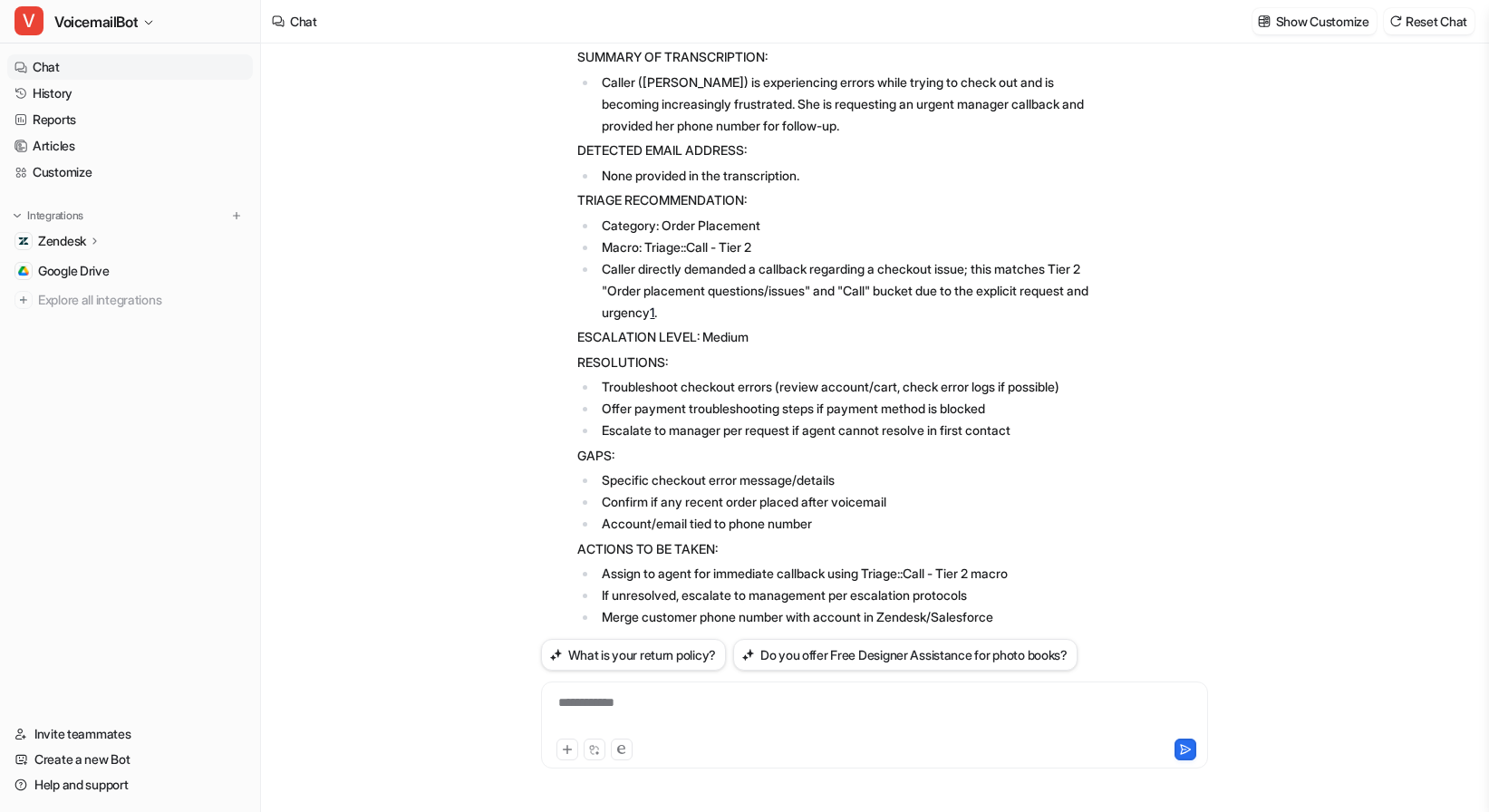
scroll to position [356, 0]
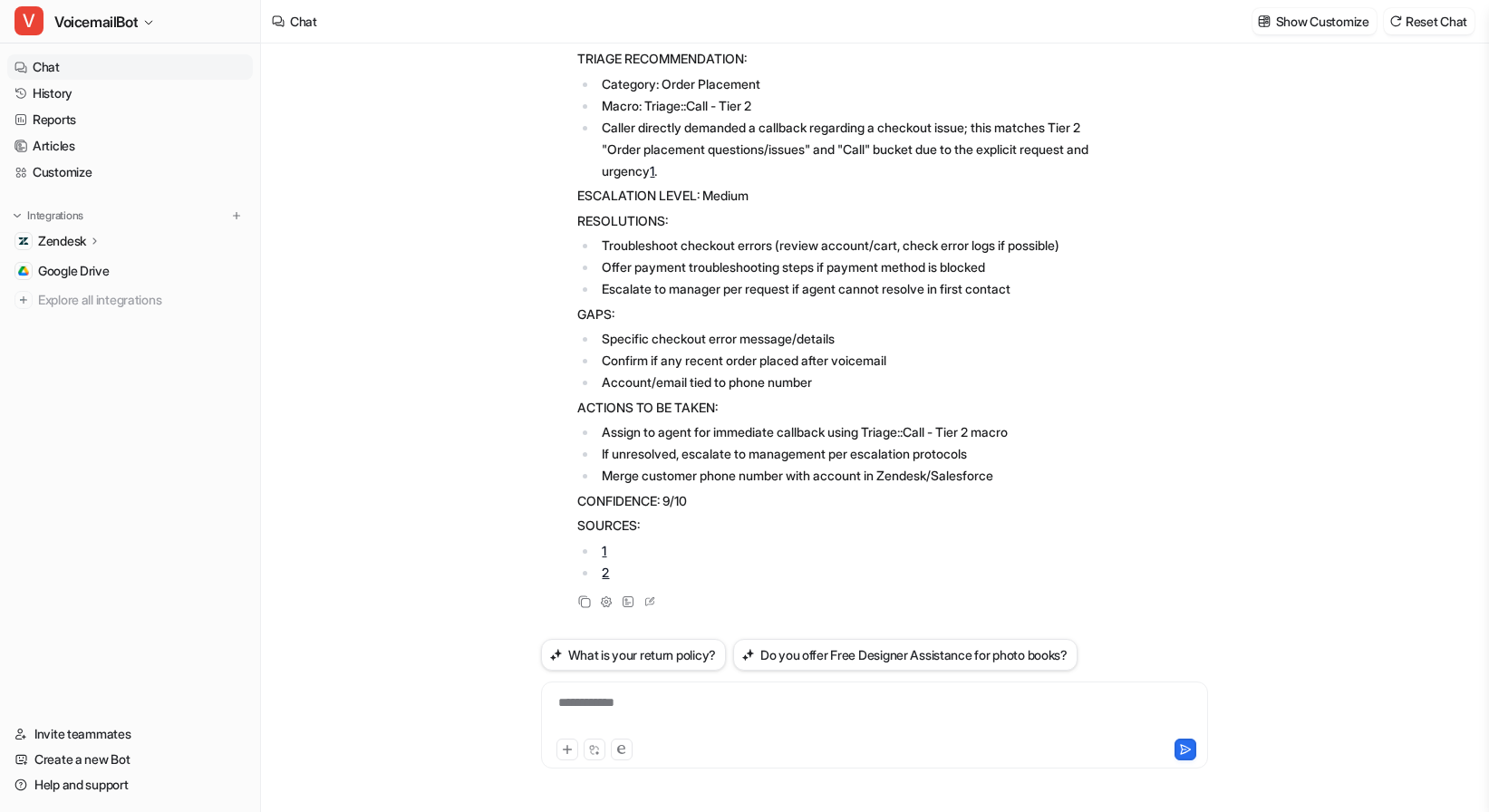
click at [659, 712] on div "**********" at bounding box center [874, 714] width 658 height 42
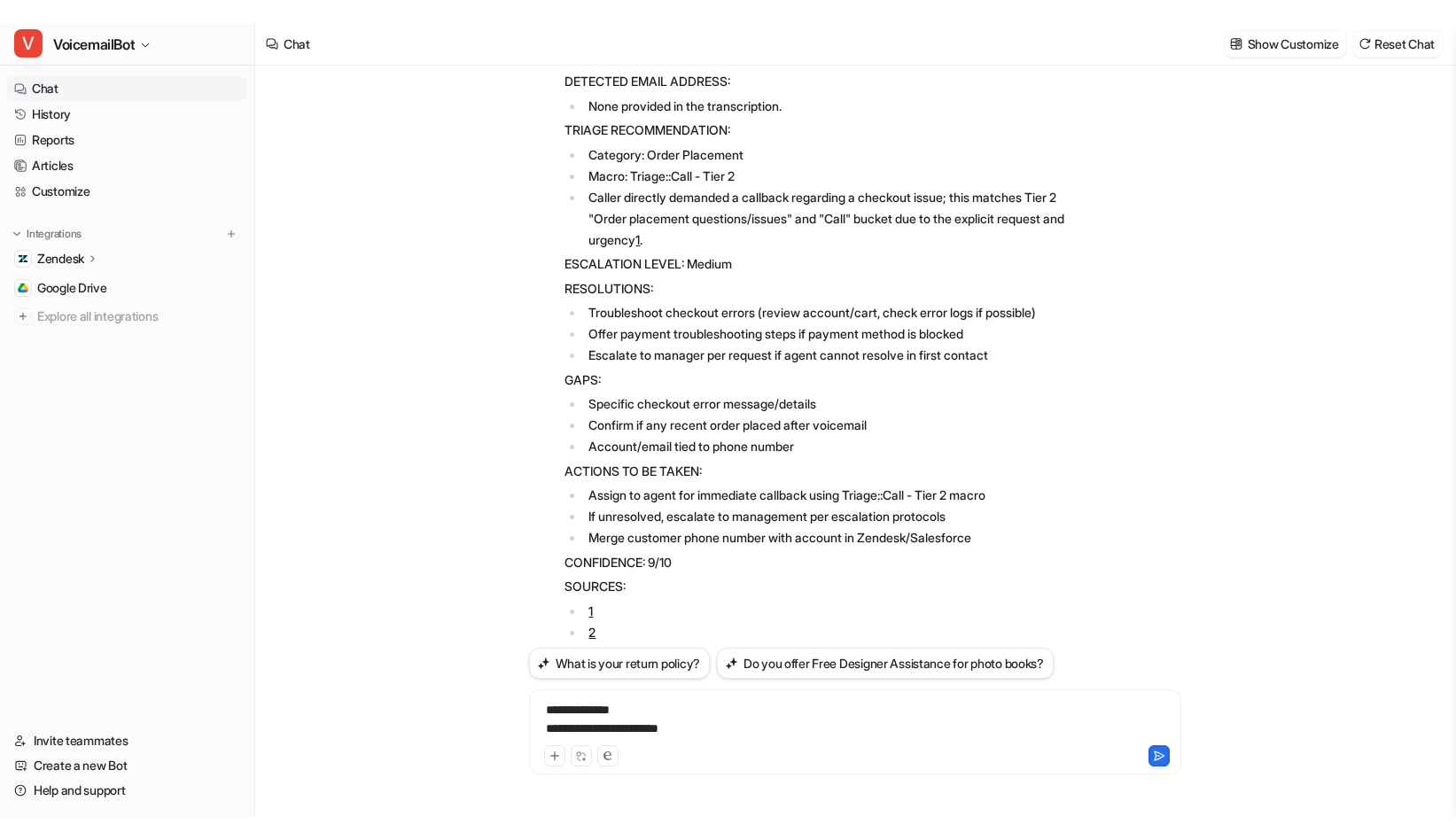
scroll to position [307, 0]
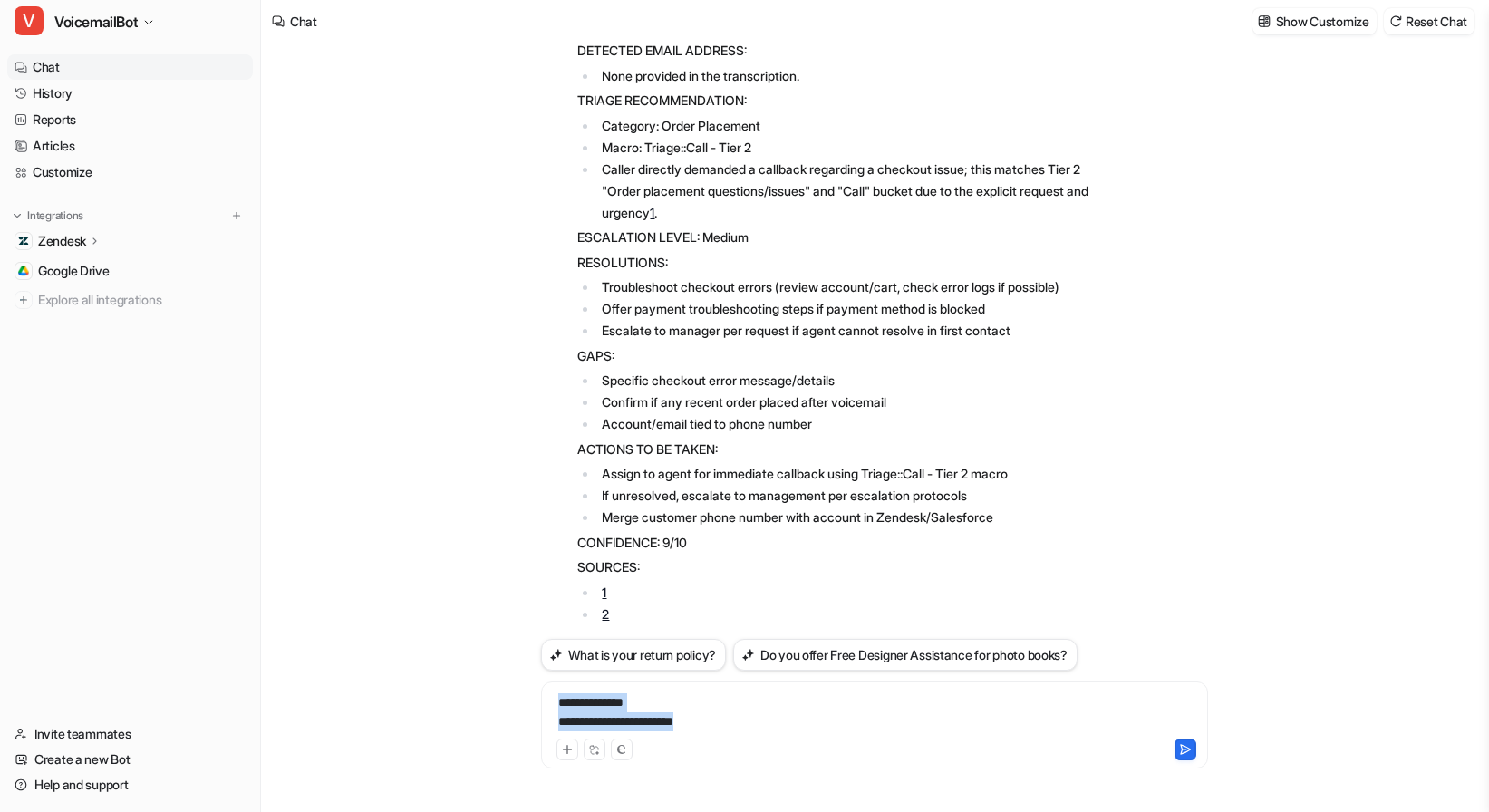
drag, startPoint x: 740, startPoint y: 725, endPoint x: 517, endPoint y: 686, distance: 226.4
click at [517, 686] on div "Transcript: I need a manager to call me back, like, as soon as possible. I'm tr…" at bounding box center [874, 428] width 1226 height 768
copy div "**********"
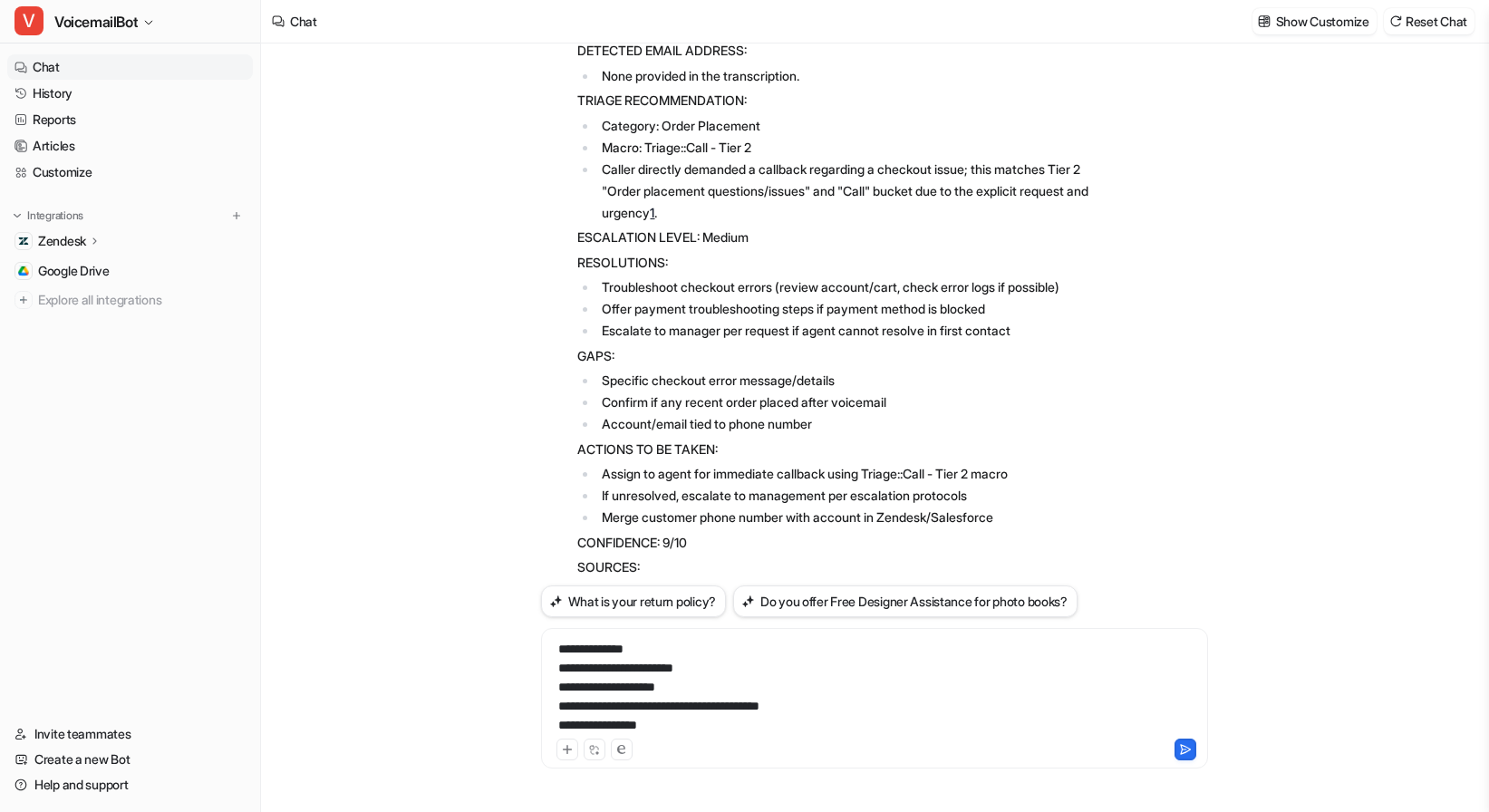
click at [576, 726] on div "**********" at bounding box center [874, 687] width 658 height 95
click at [679, 716] on div "**********" at bounding box center [874, 687] width 658 height 95
copy div "**********"
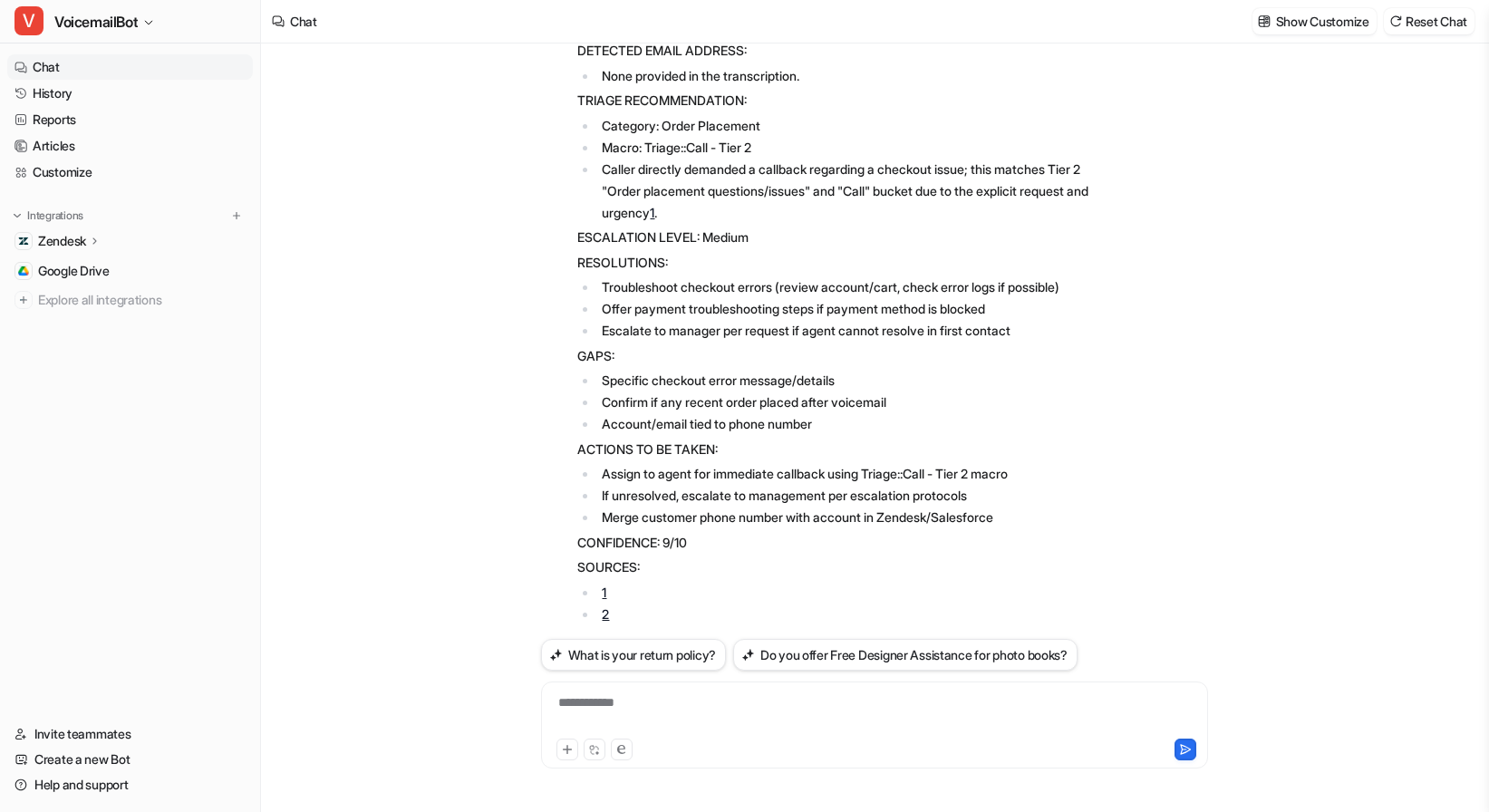
click at [444, 503] on div "Transcript: I need a manager to call me back, like, as soon as possible. I'm tr…" at bounding box center [874, 428] width 1226 height 768
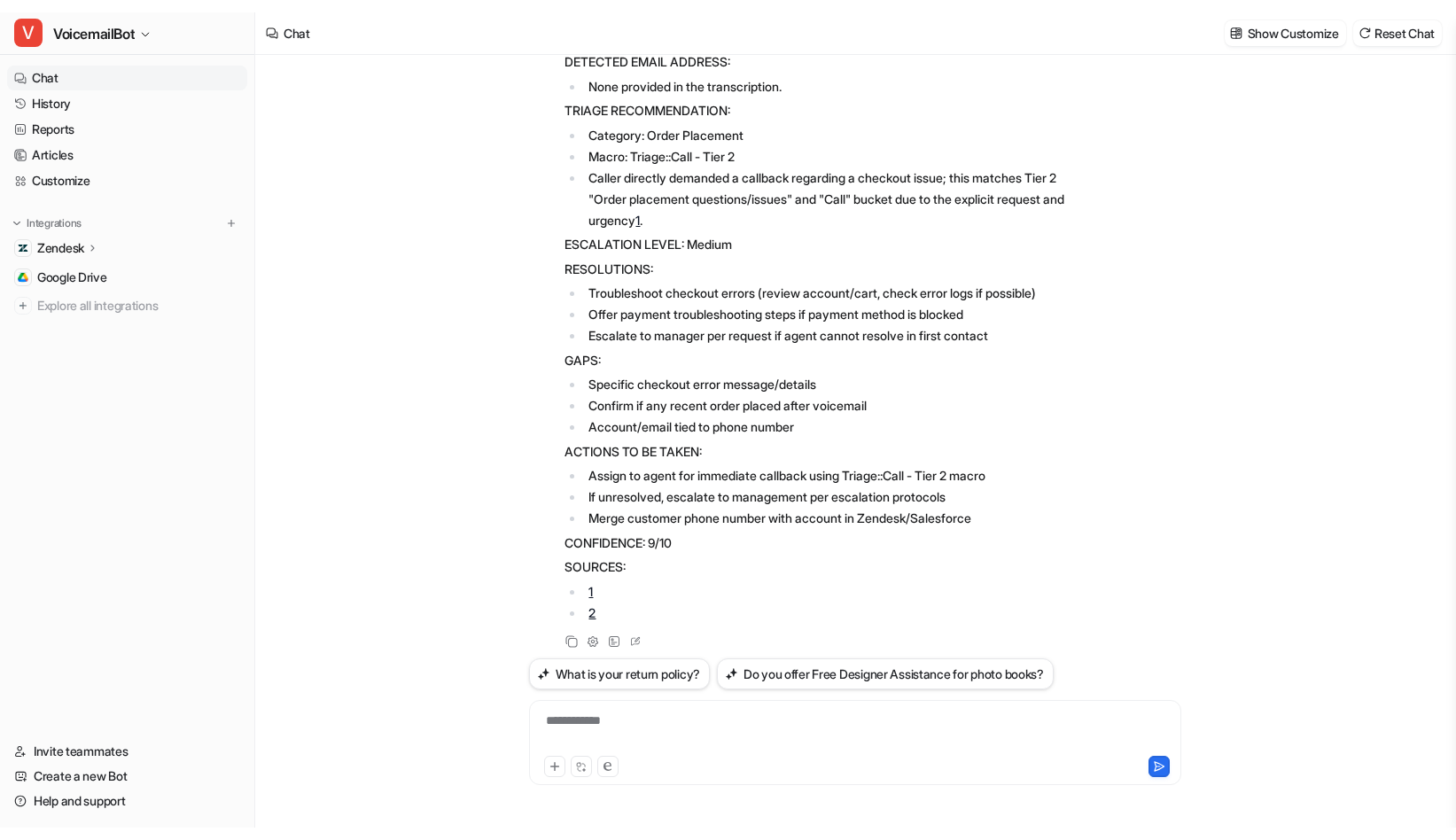
scroll to position [303, 0]
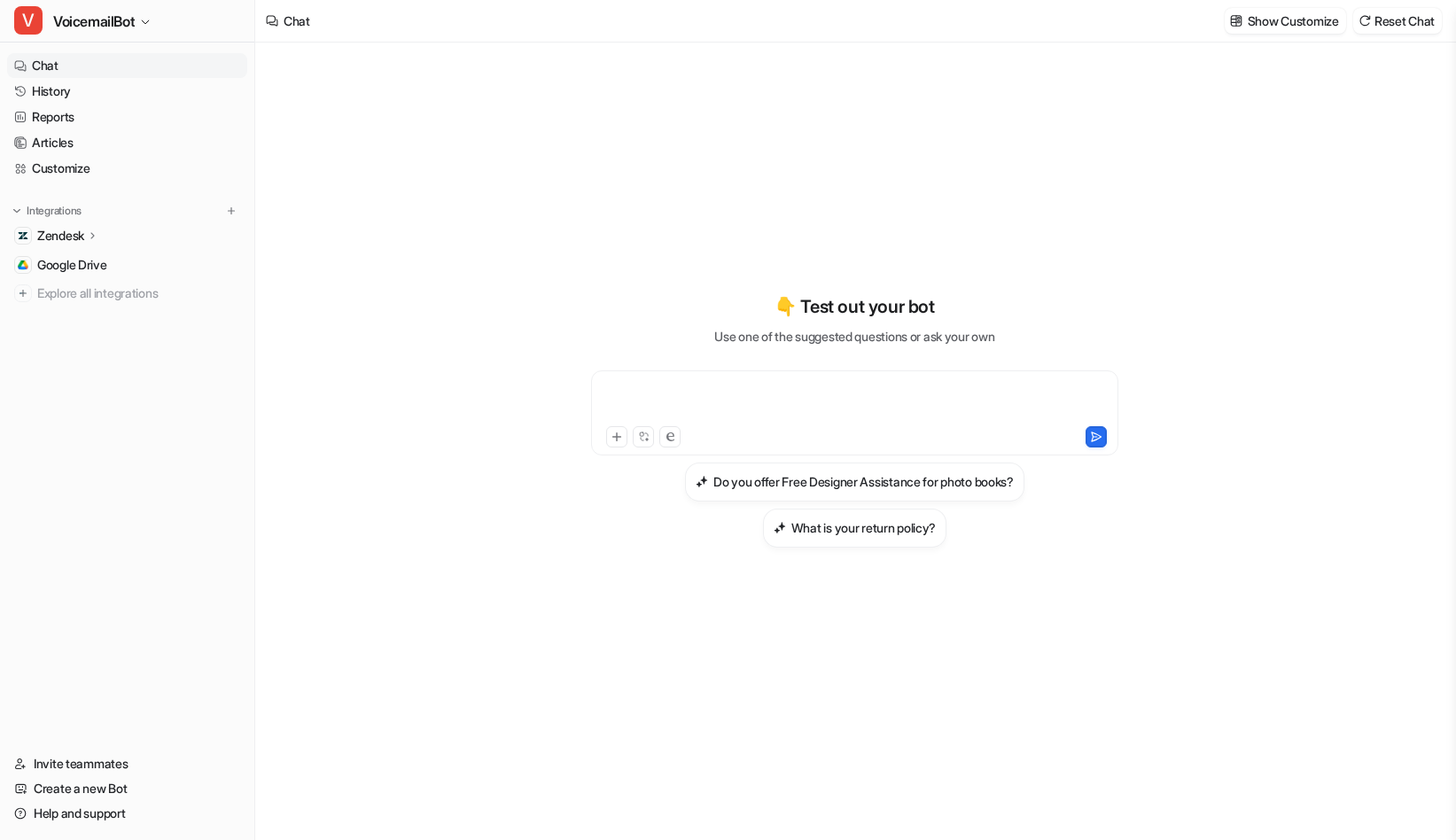
click at [823, 401] on div at bounding box center [855, 403] width 519 height 41
paste div
